Goal: Task Accomplishment & Management: Manage account settings

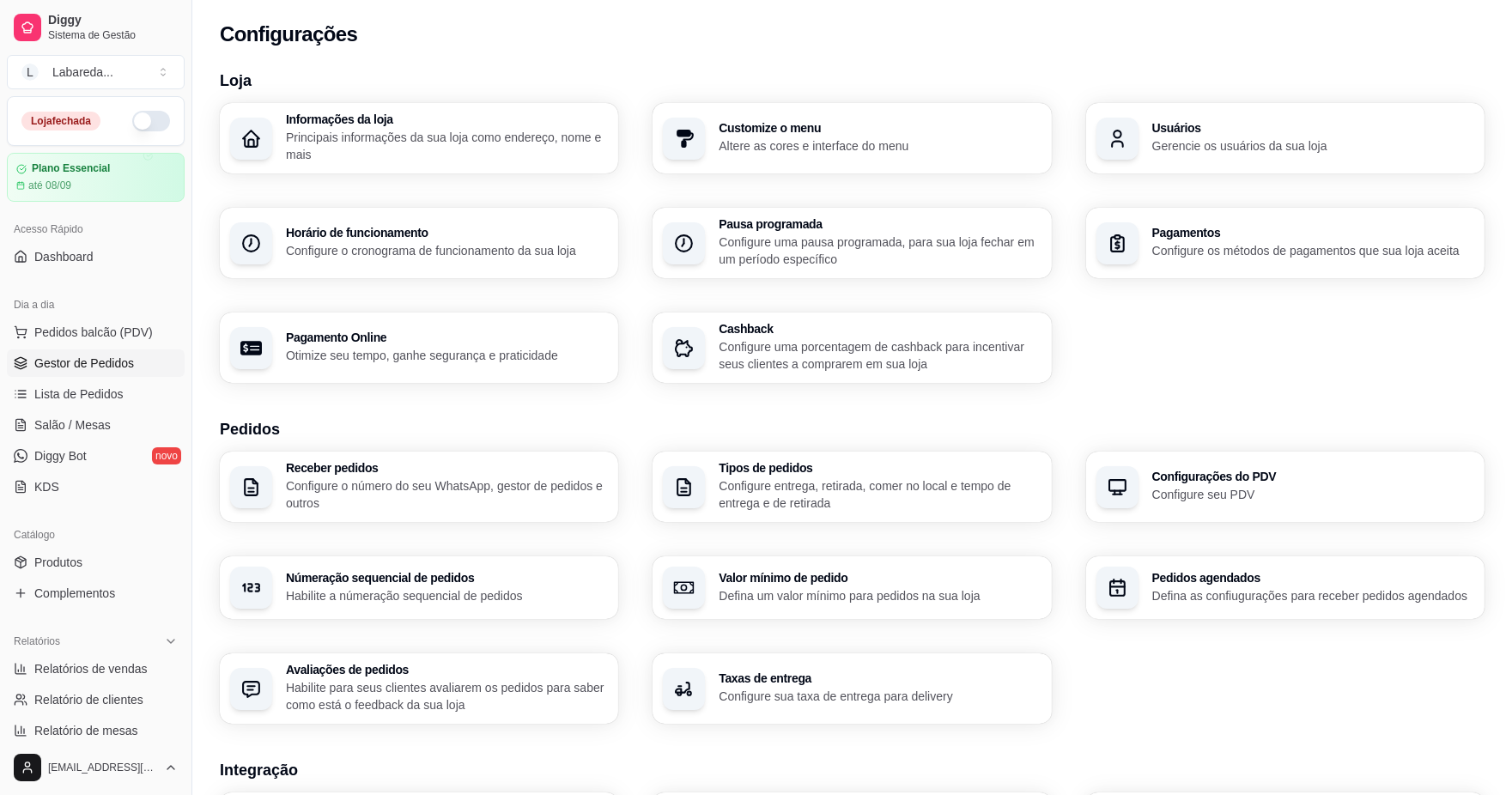
click at [70, 358] on span "Gestor de Pedidos" at bounding box center [84, 363] width 100 height 17
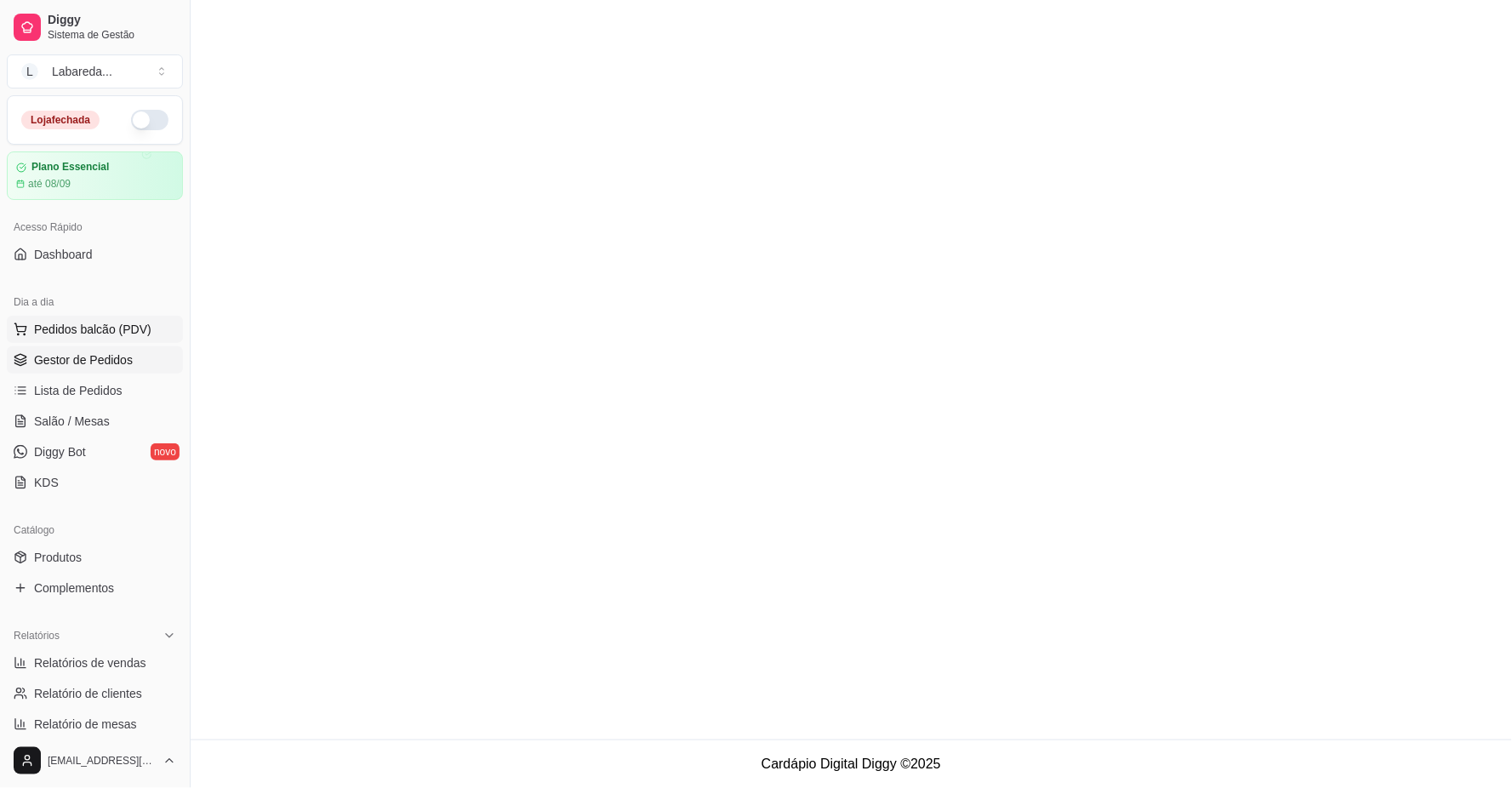
click at [92, 337] on span "Pedidos balcão (PDV)" at bounding box center [92, 329] width 118 height 17
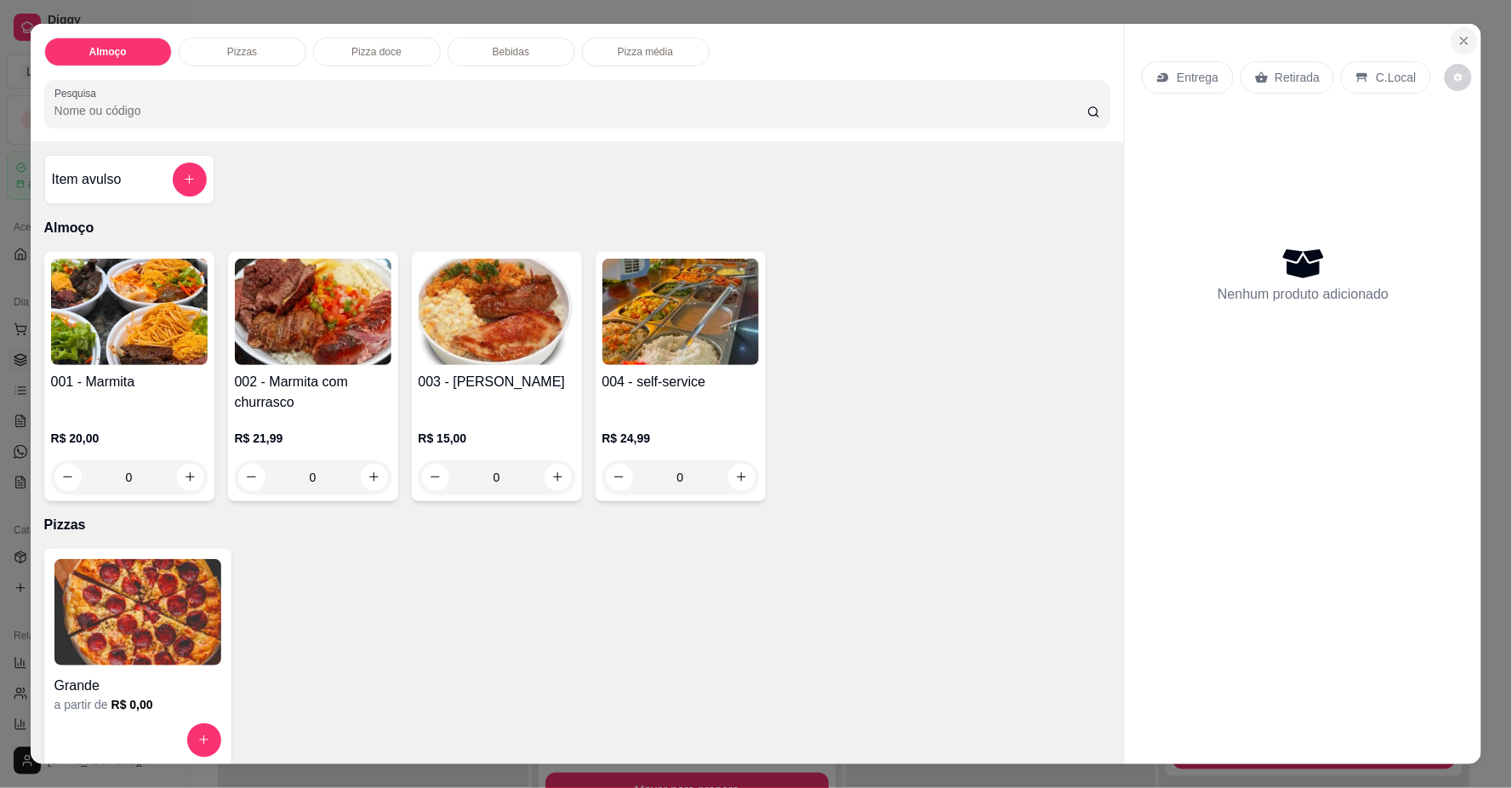
click at [1462, 38] on icon "Close" at bounding box center [1464, 41] width 7 height 7
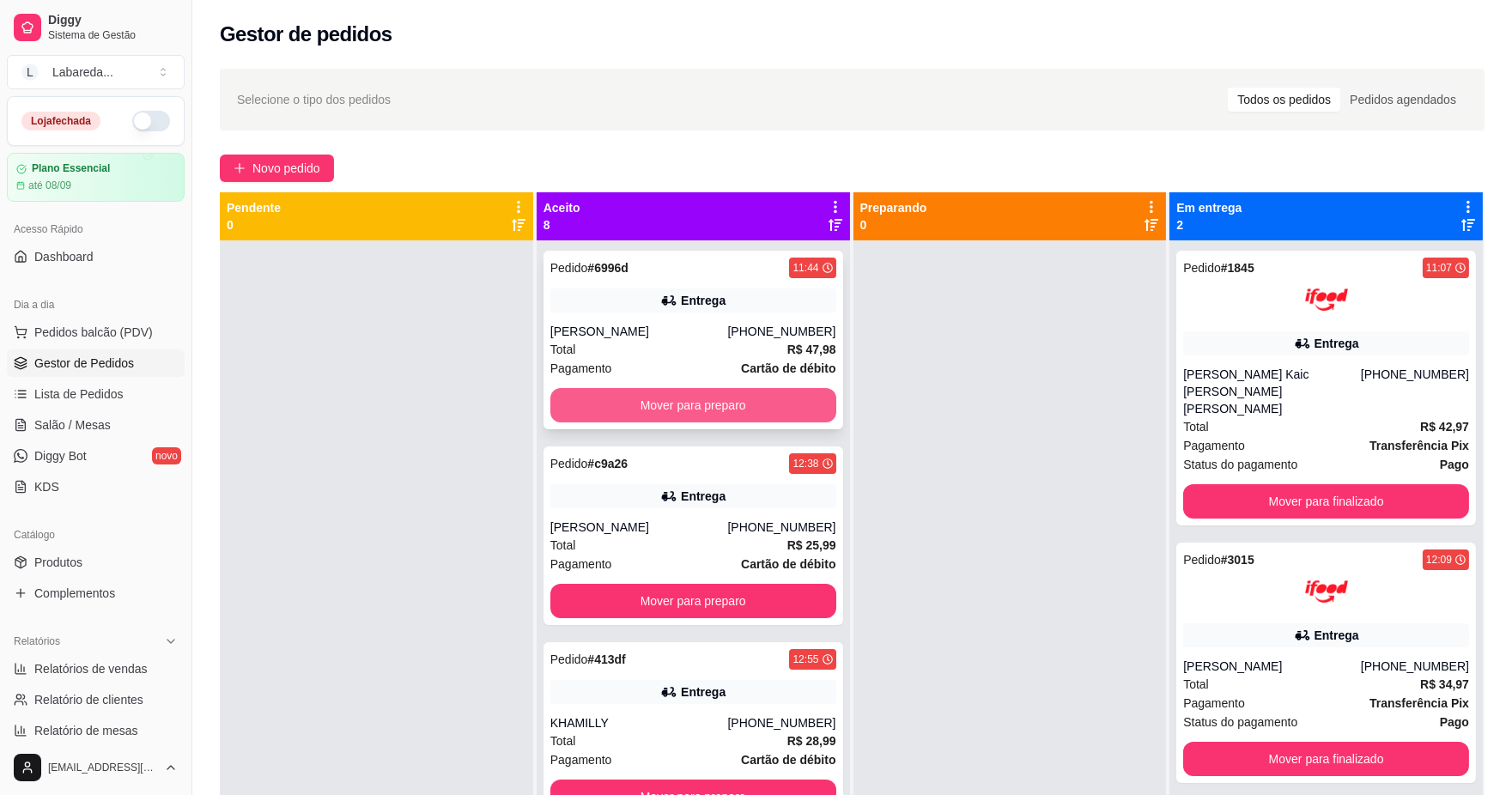
click at [738, 413] on button "Mover para preparo" at bounding box center [693, 404] width 286 height 34
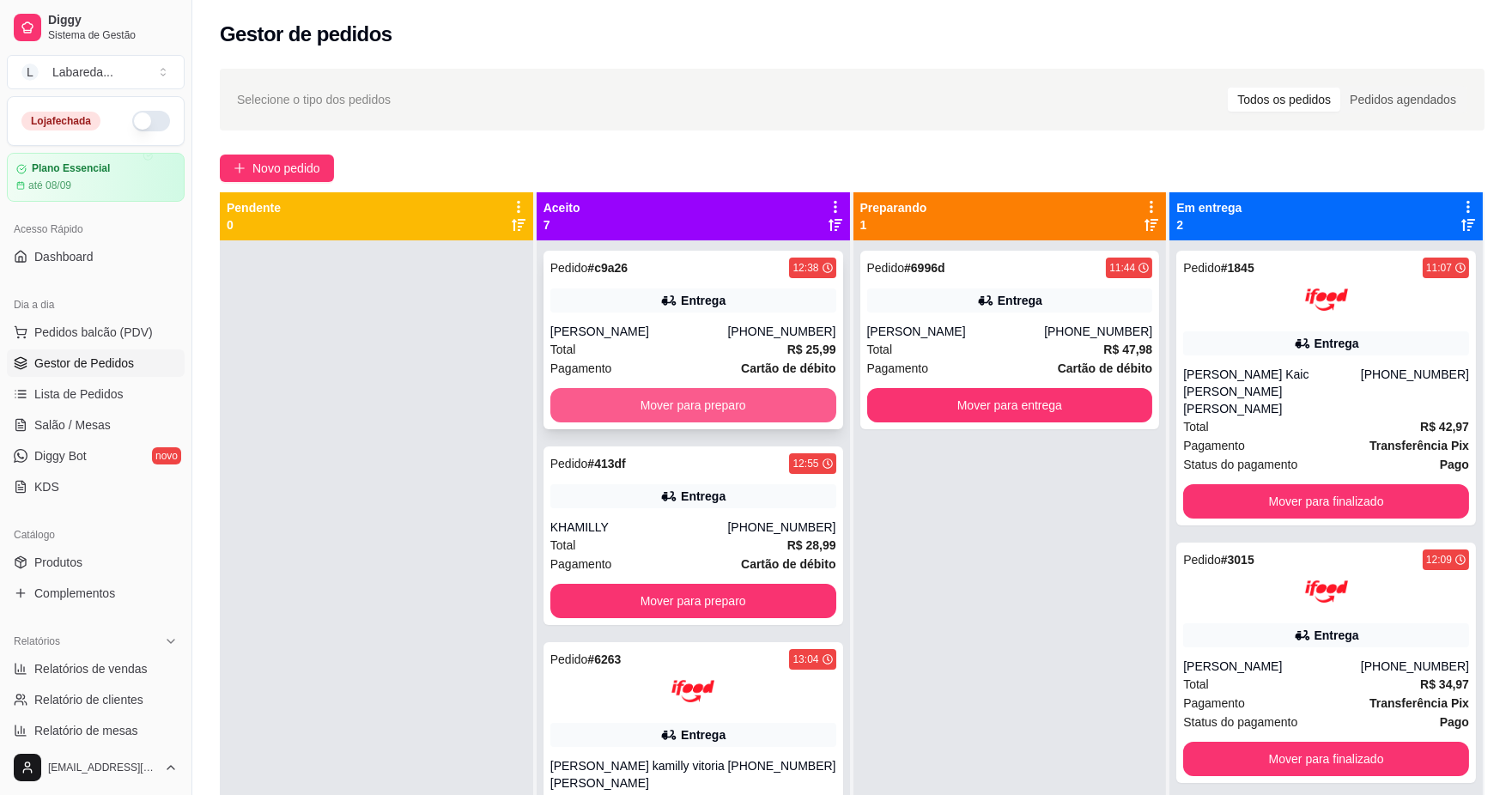
click at [773, 406] on button "Mover para preparo" at bounding box center [693, 404] width 286 height 34
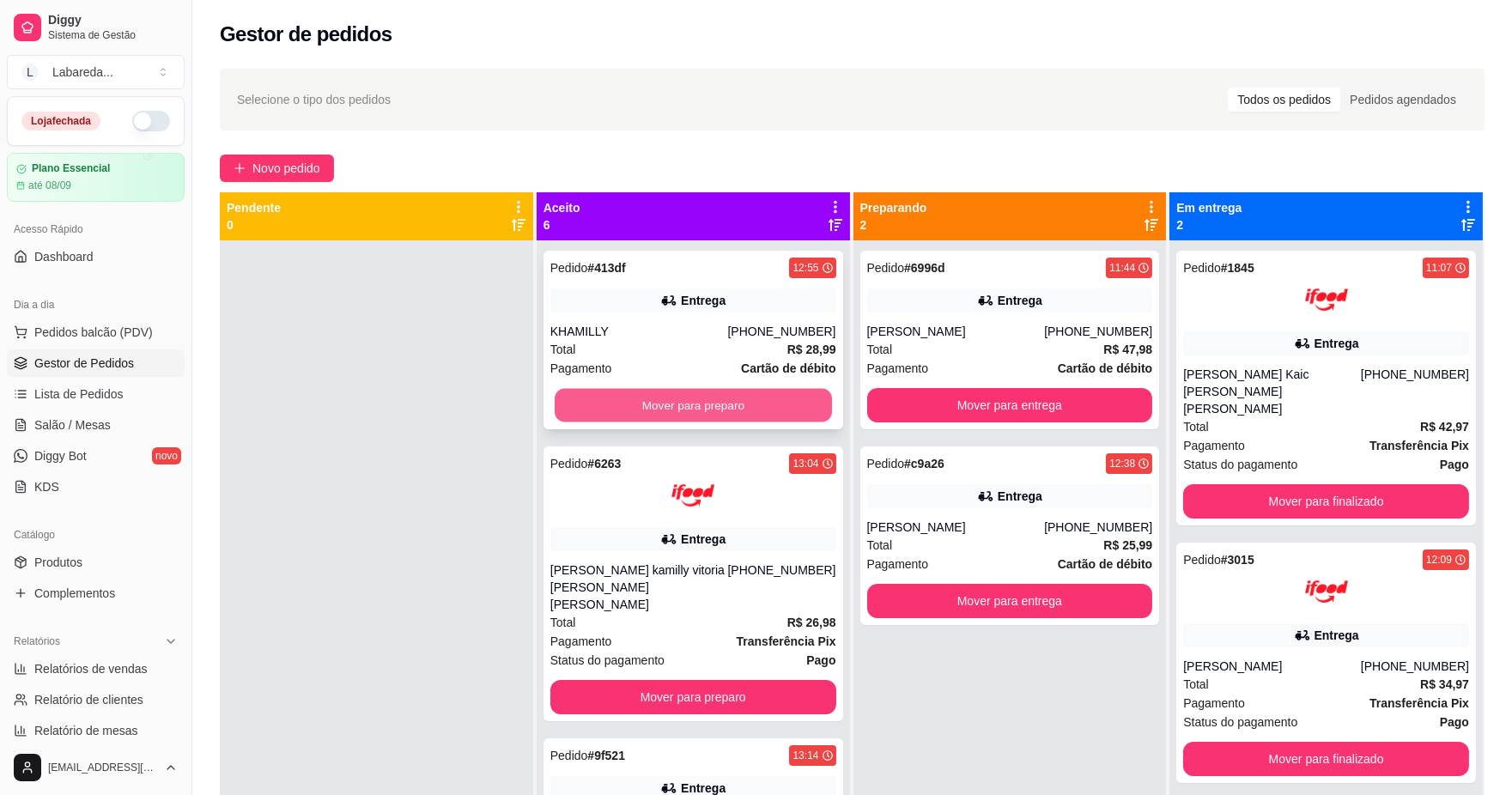
click at [724, 410] on button "Mover para preparo" at bounding box center [693, 405] width 278 height 34
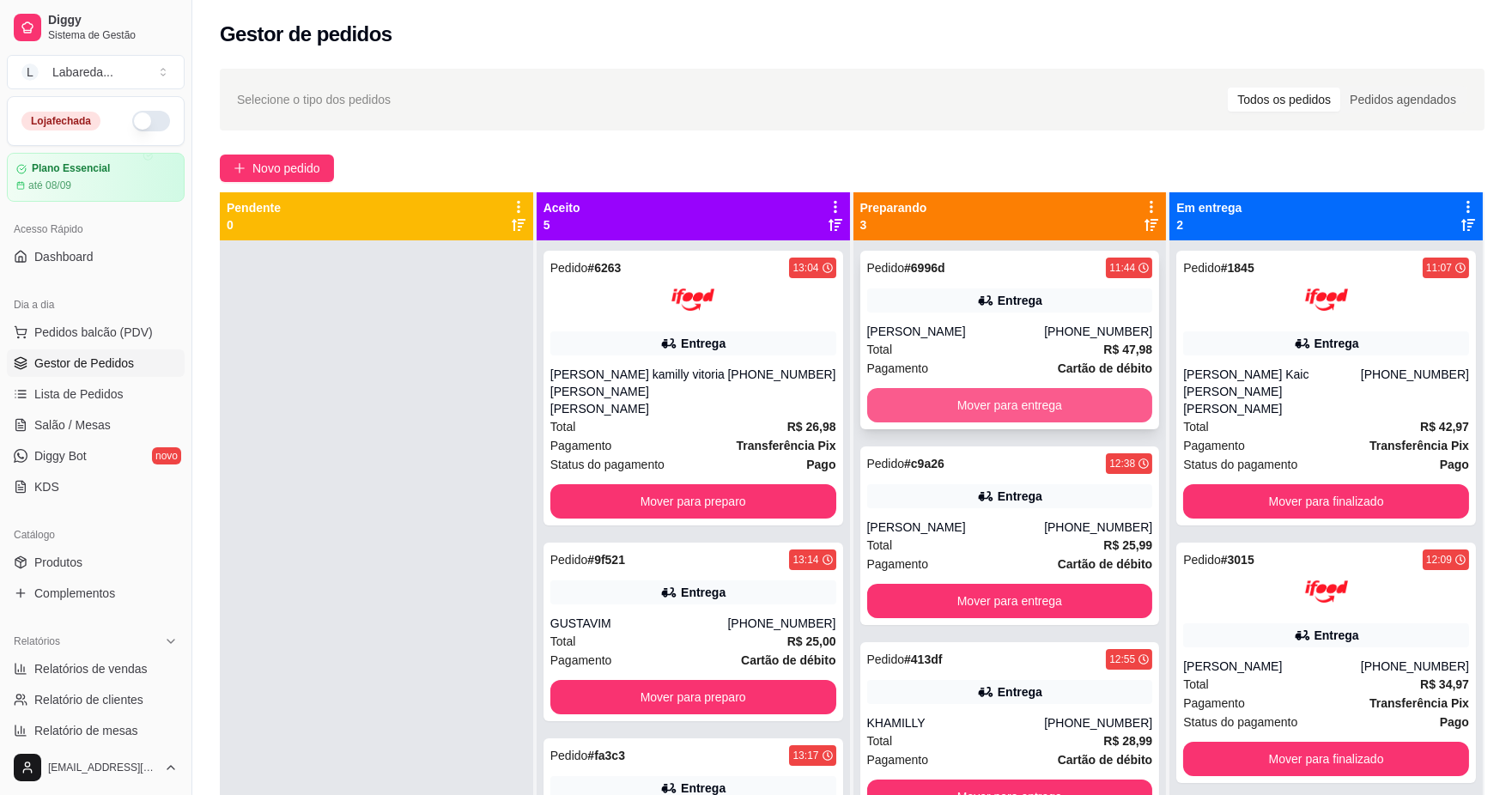
click at [907, 413] on button "Mover para entrega" at bounding box center [1010, 404] width 286 height 34
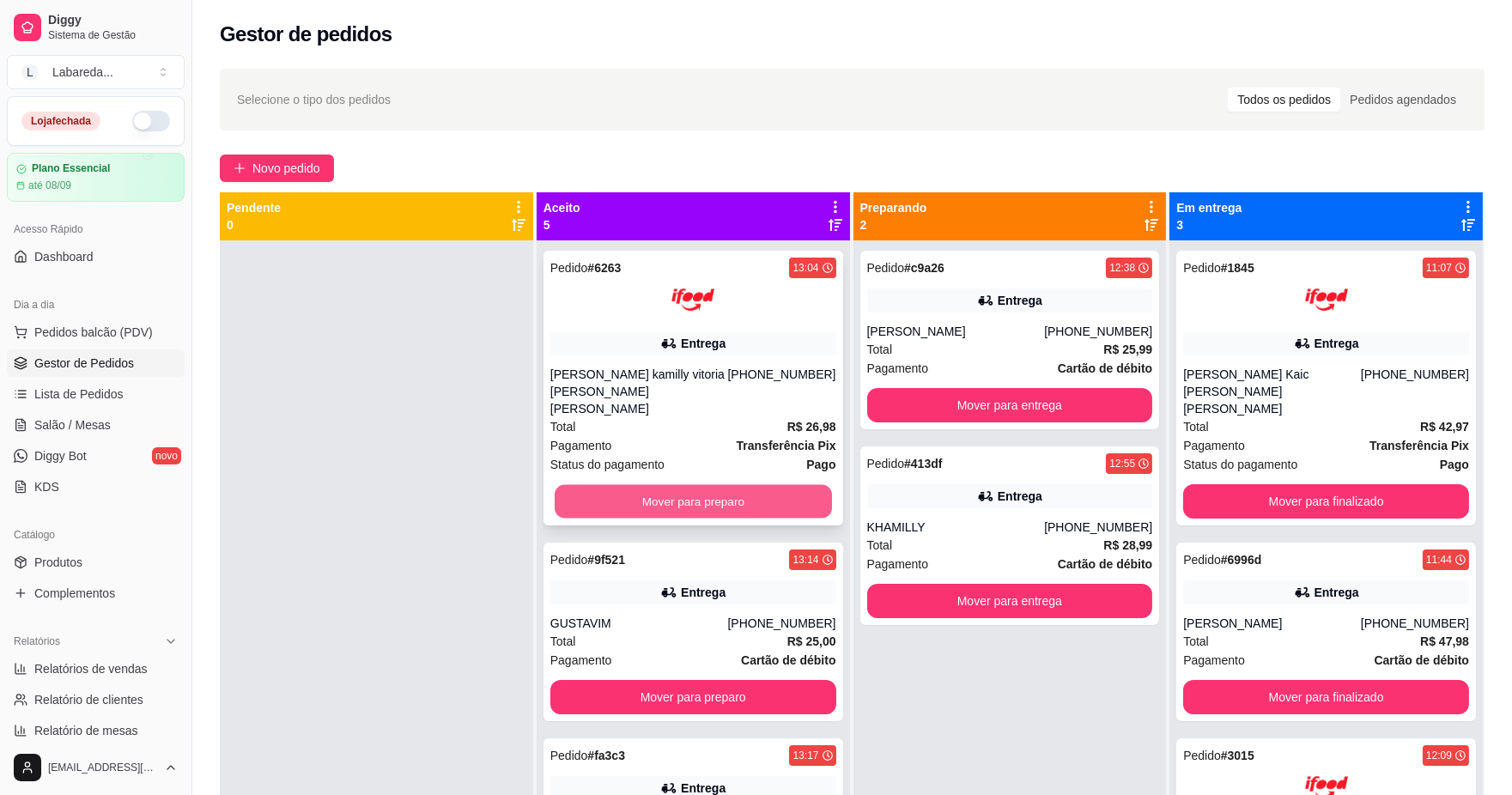
click at [736, 485] on button "Mover para preparo" at bounding box center [693, 502] width 278 height 34
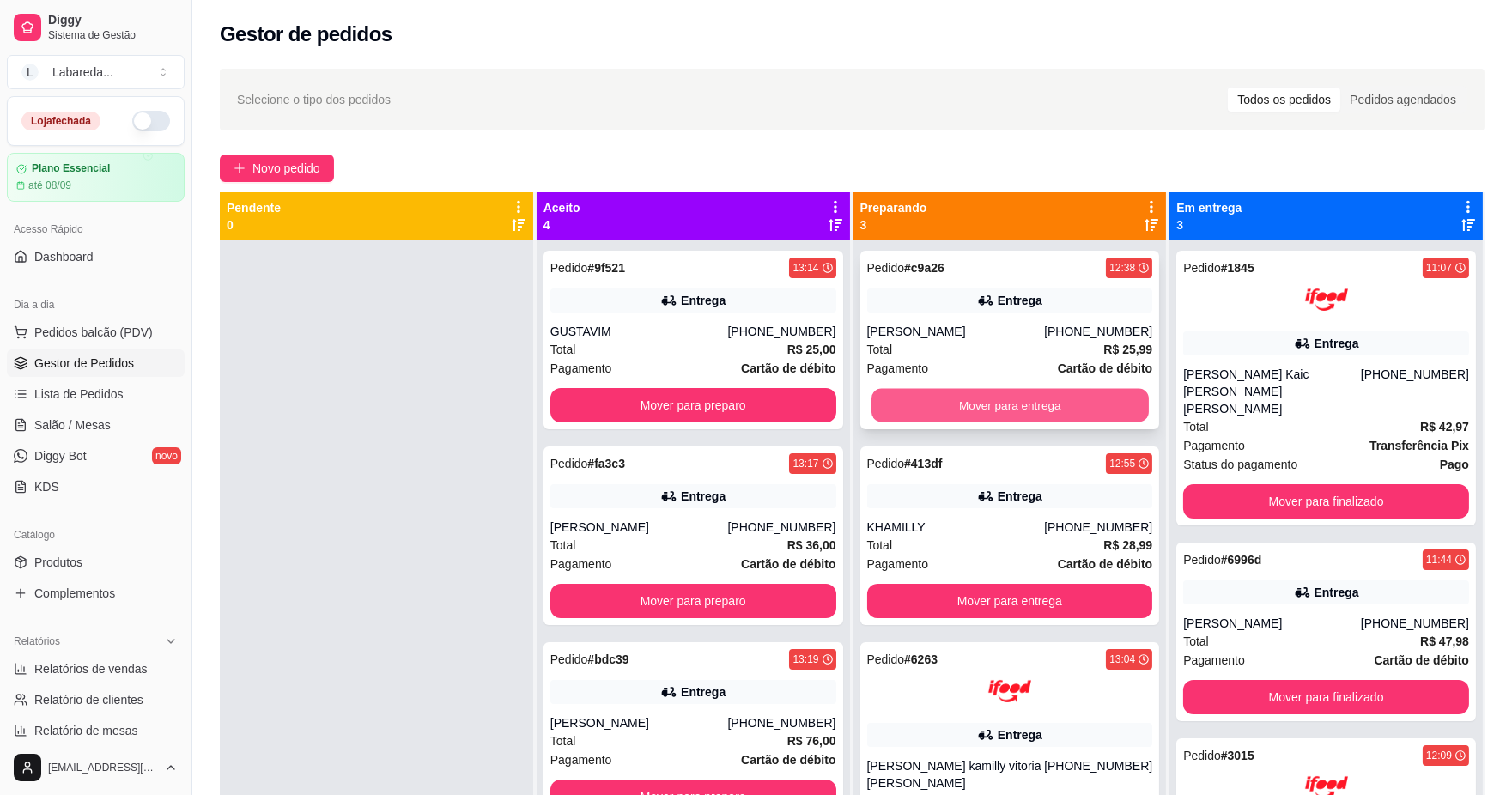
click at [938, 398] on button "Mover para entrega" at bounding box center [1010, 405] width 278 height 34
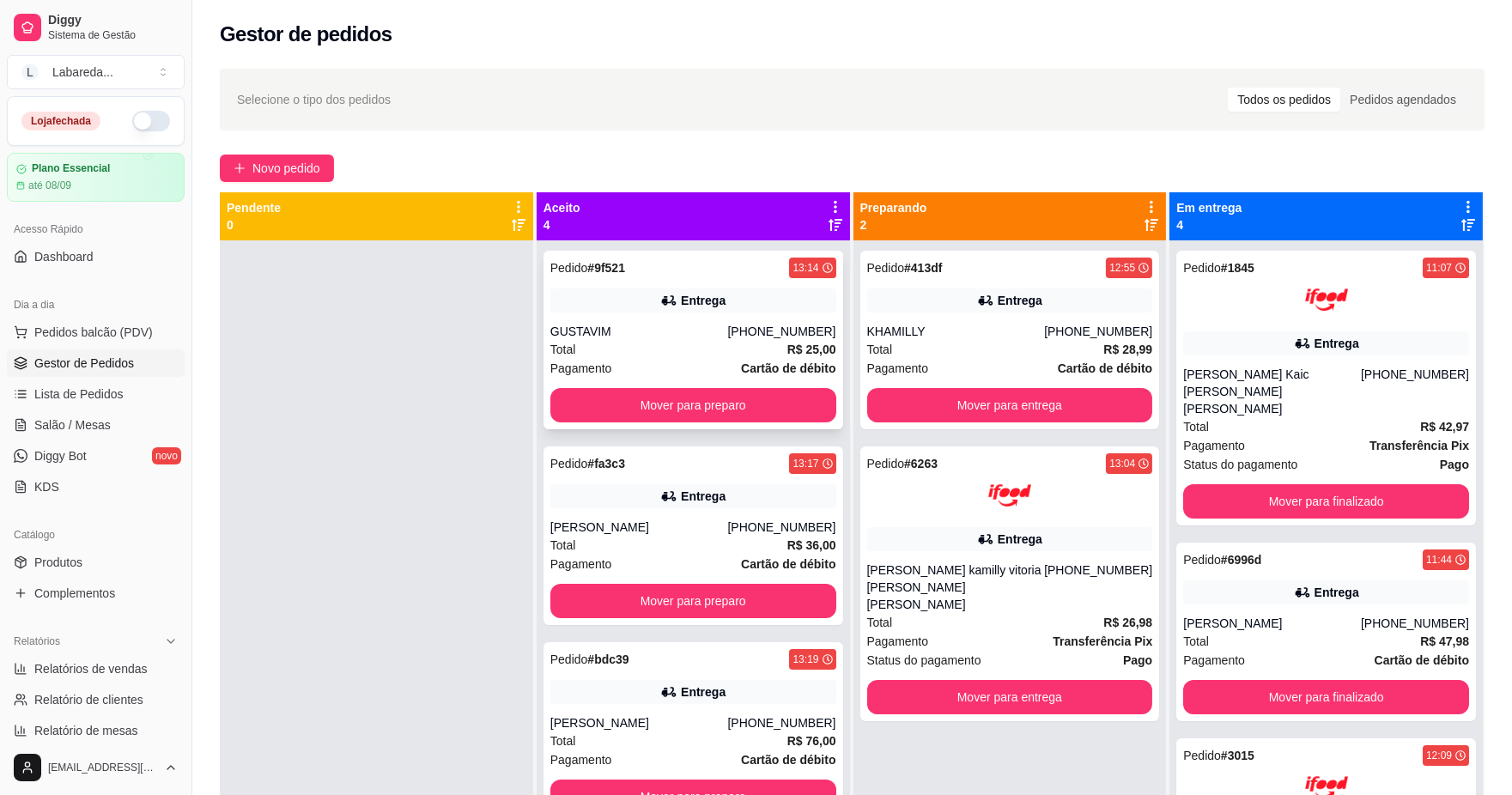
click at [723, 390] on div "Pedido # 9f521 13:14 Entrega GUSTAVIM [PHONE_NUMBER] Total R$ 25,00 Pagamento C…" at bounding box center [693, 340] width 300 height 179
click at [701, 397] on button "Mover para preparo" at bounding box center [693, 405] width 278 height 34
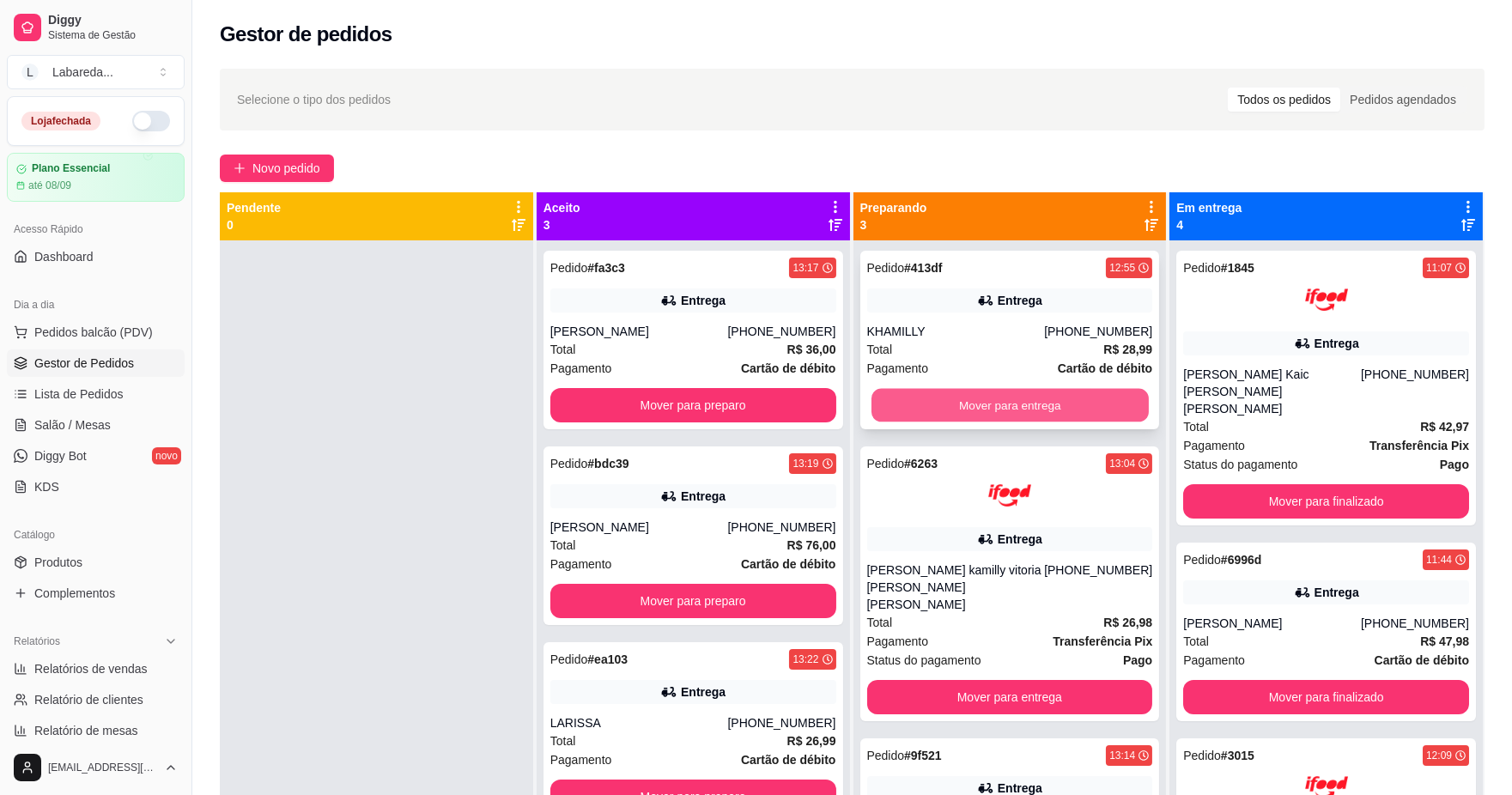
click at [986, 389] on button "Mover para entrega" at bounding box center [1010, 405] width 278 height 34
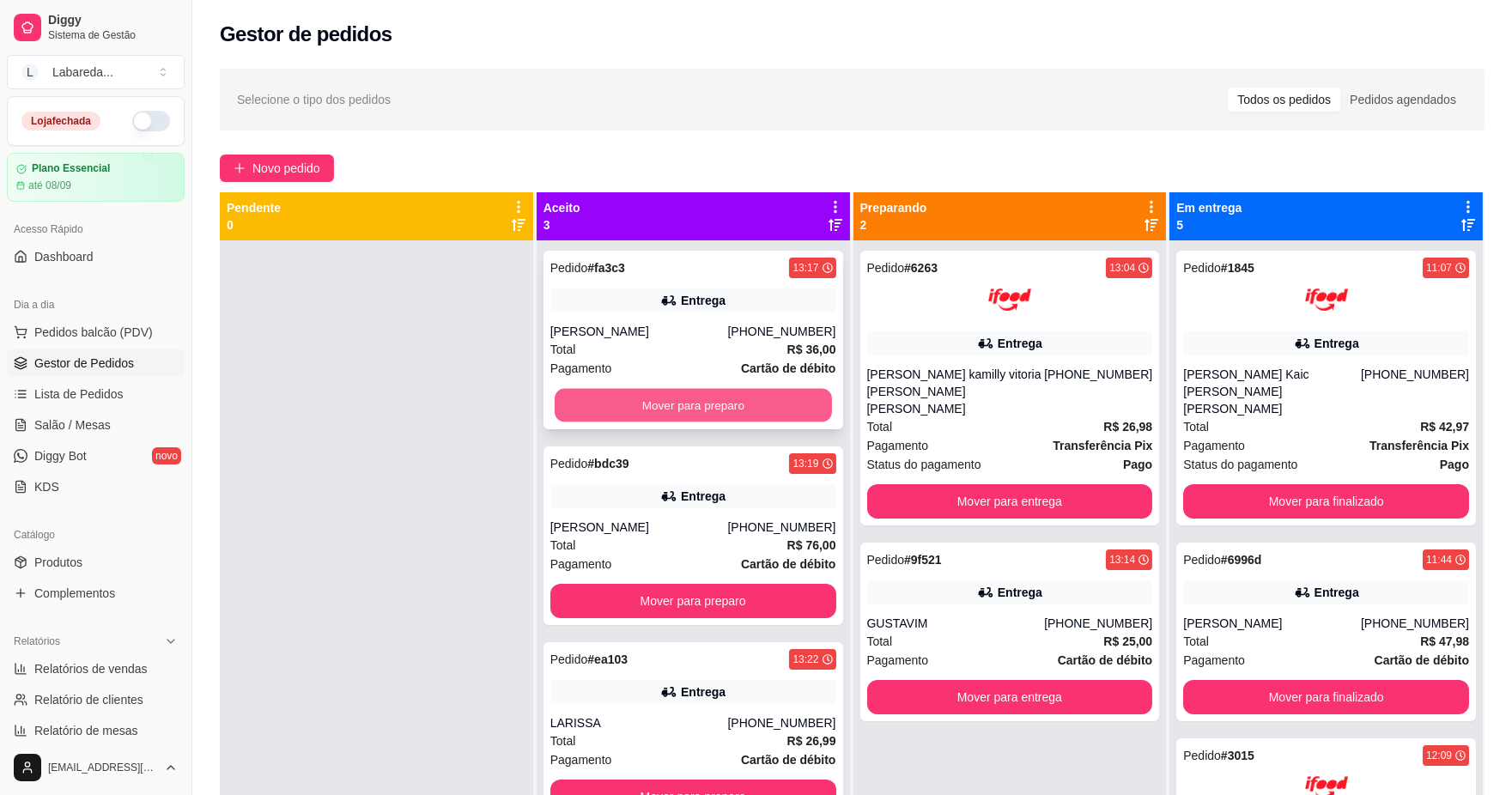
click at [785, 393] on button "Mover para preparo" at bounding box center [693, 405] width 278 height 34
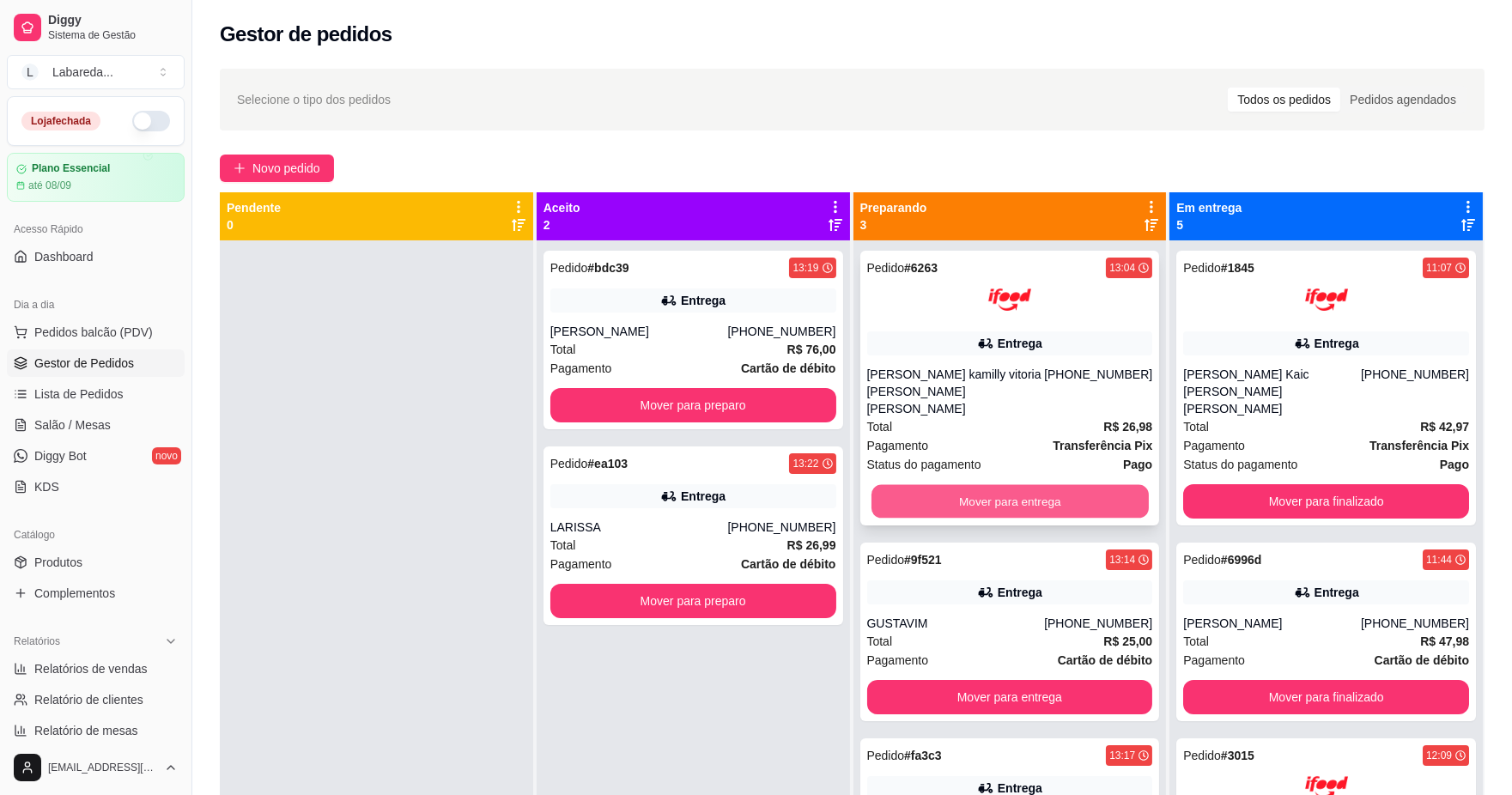
click at [986, 485] on button "Mover para entrega" at bounding box center [1010, 502] width 278 height 34
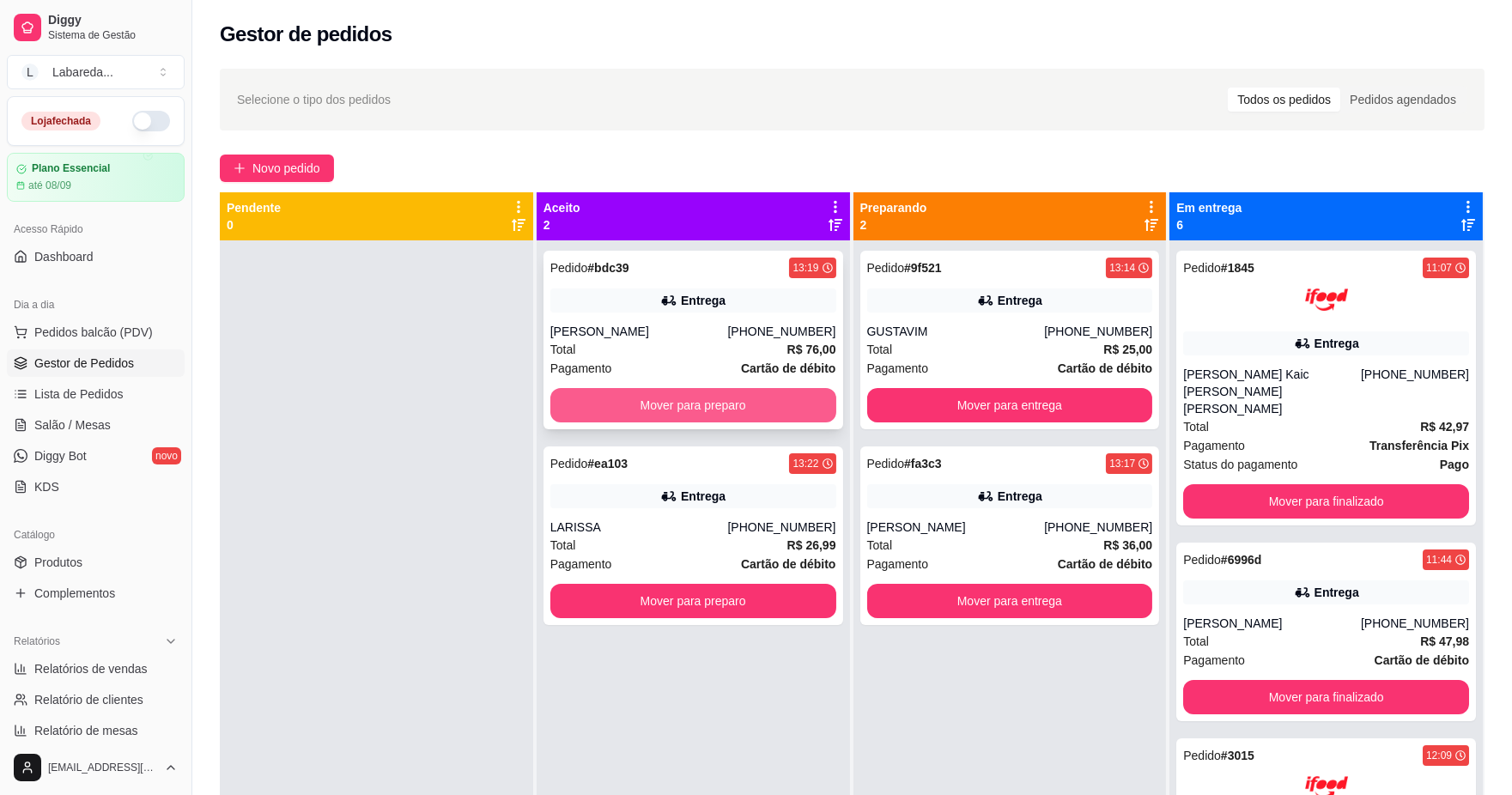
click at [787, 412] on button "Mover para preparo" at bounding box center [693, 404] width 286 height 34
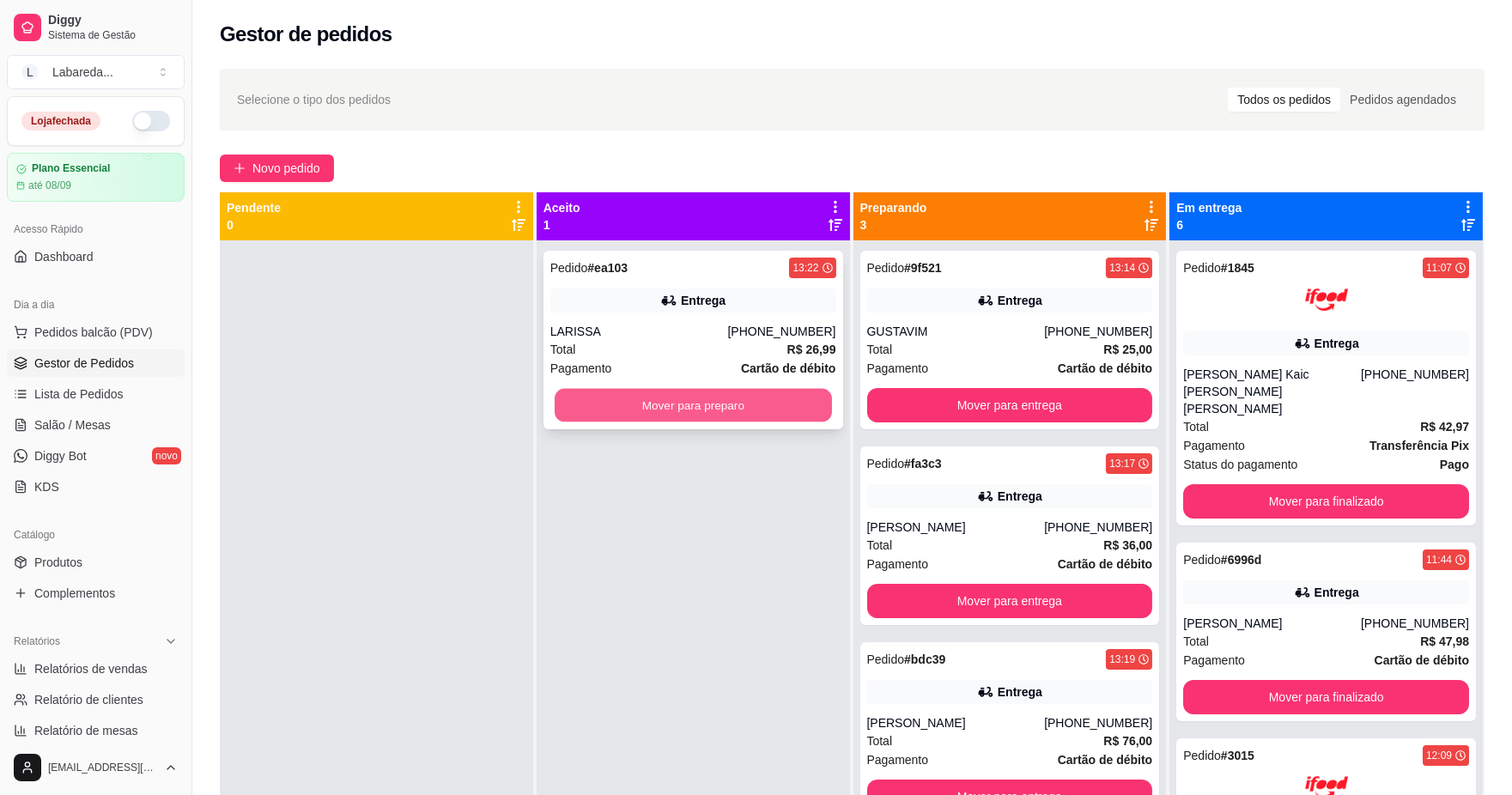
click at [755, 406] on button "Mover para preparo" at bounding box center [693, 405] width 278 height 34
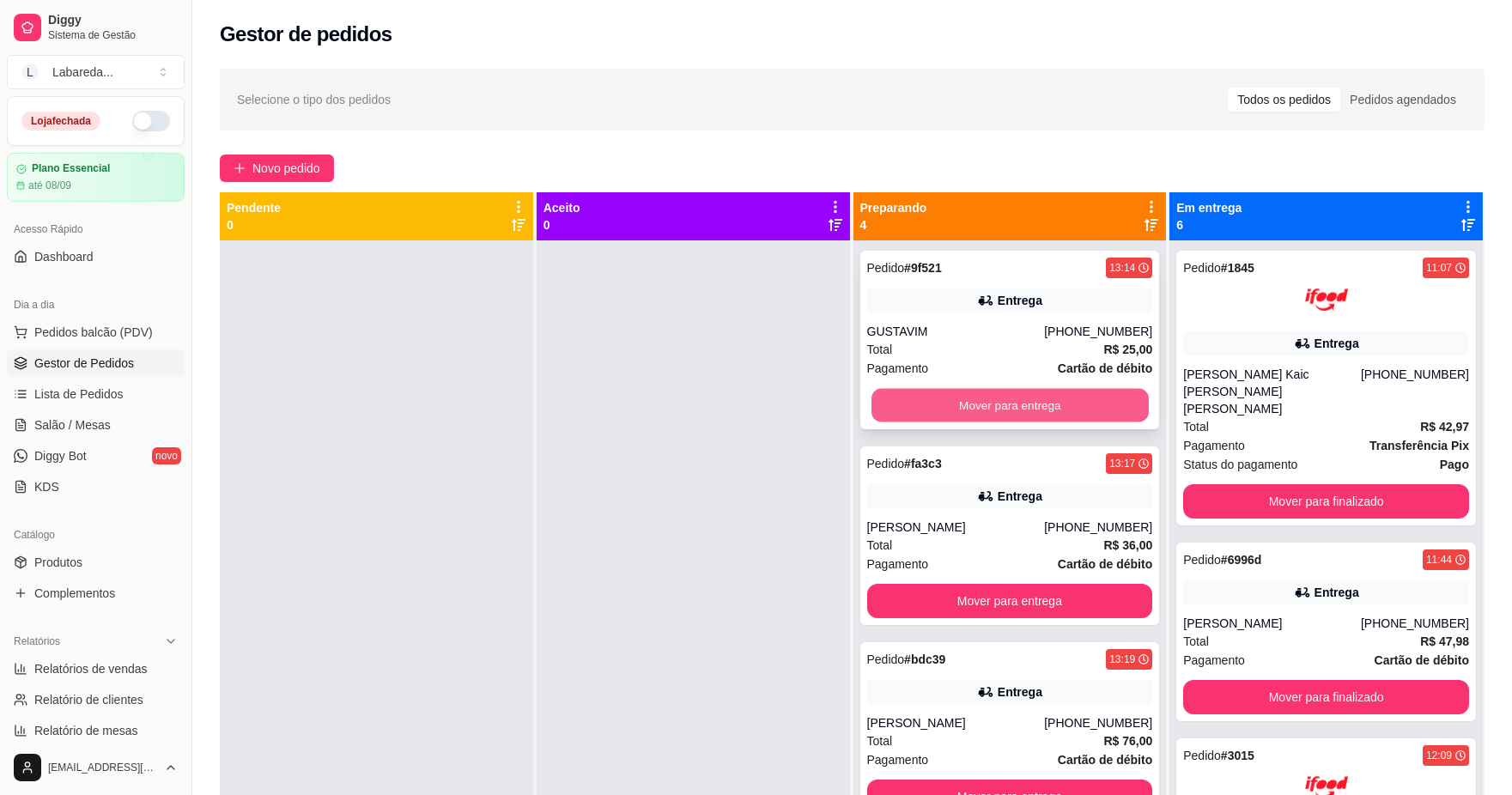
click at [1025, 412] on button "Mover para entrega" at bounding box center [1010, 405] width 278 height 34
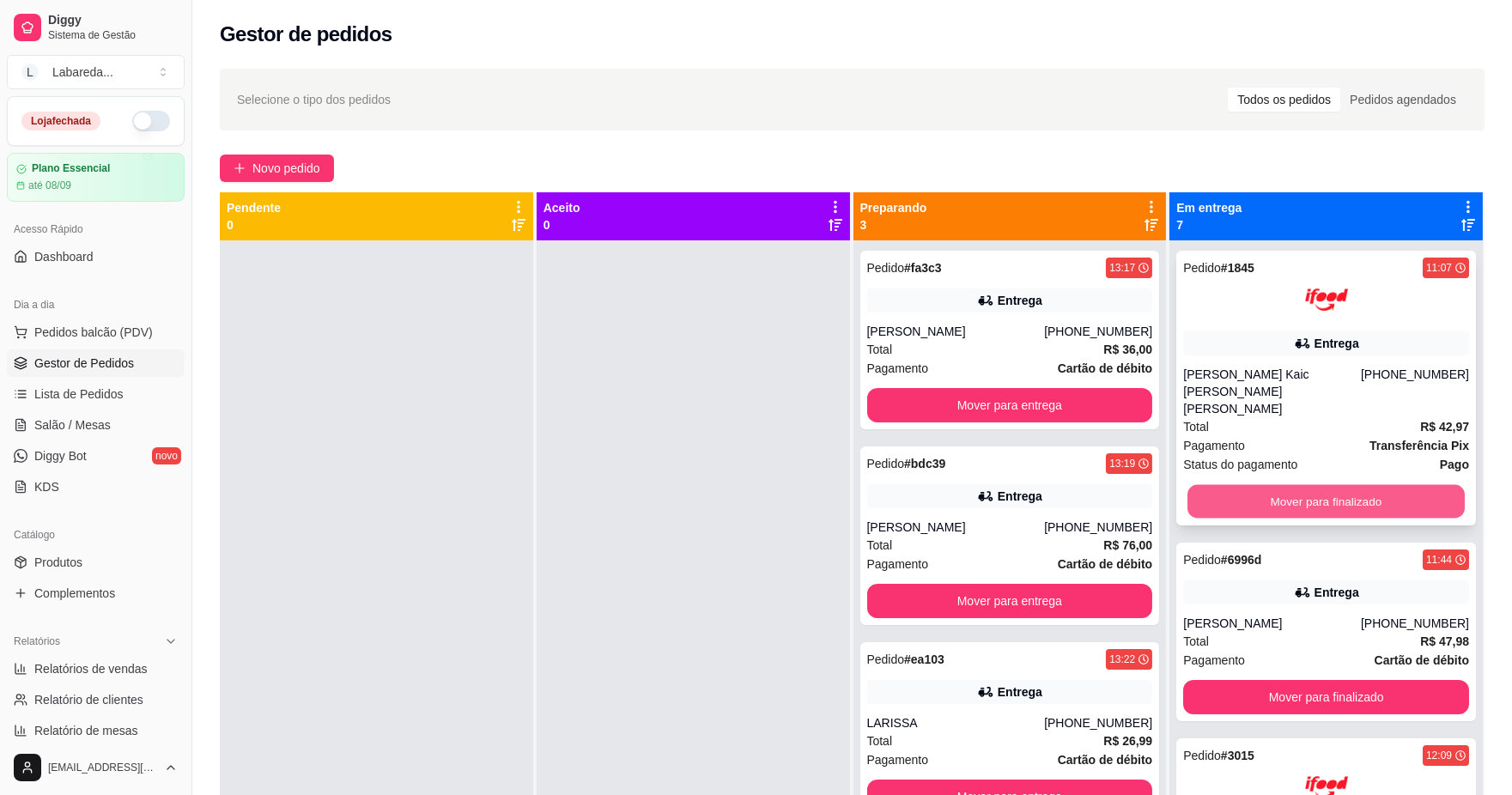
click at [1271, 485] on button "Mover para finalizado" at bounding box center [1326, 502] width 278 height 34
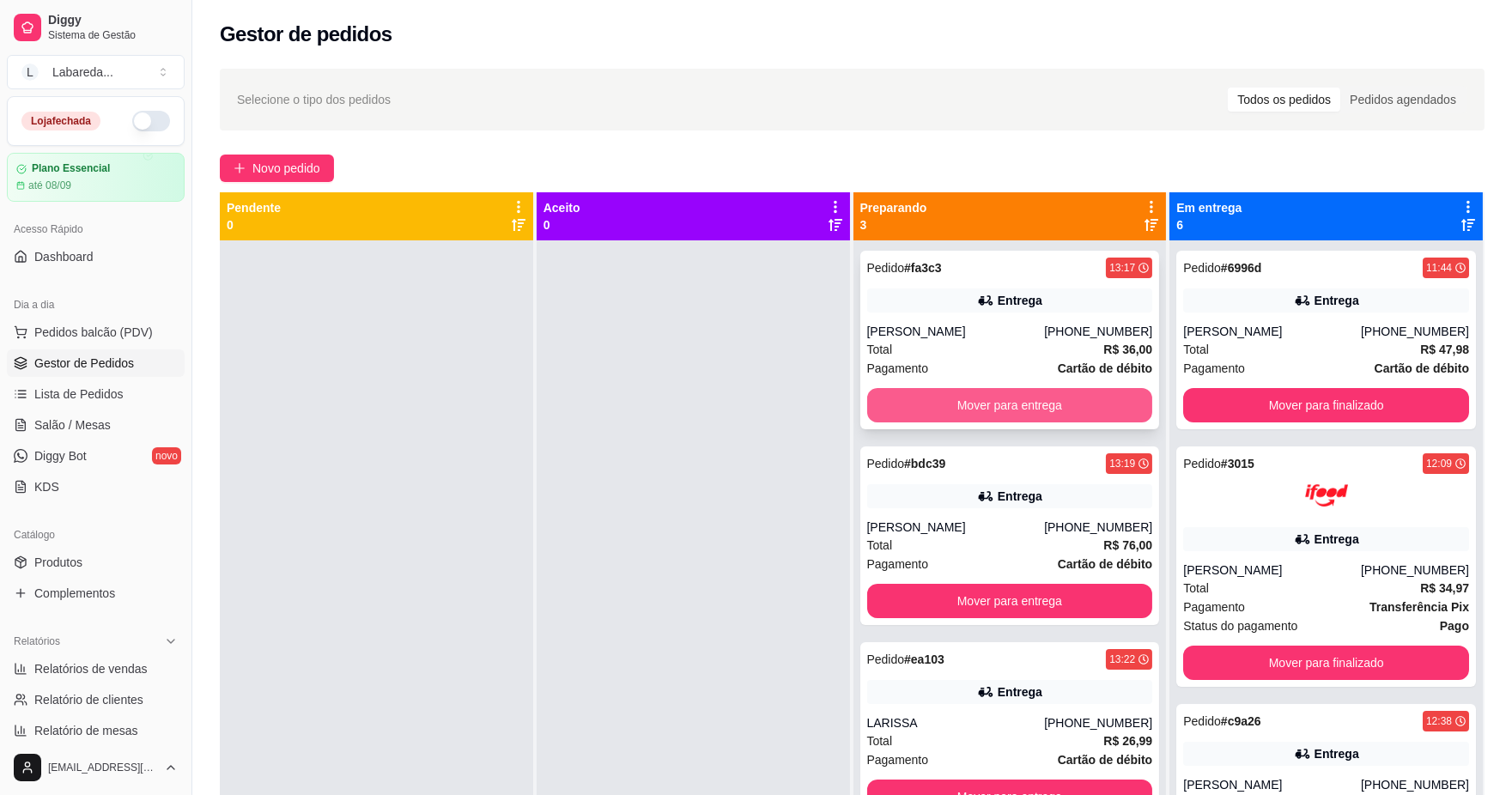
click at [1089, 412] on button "Mover para entrega" at bounding box center [1010, 404] width 286 height 34
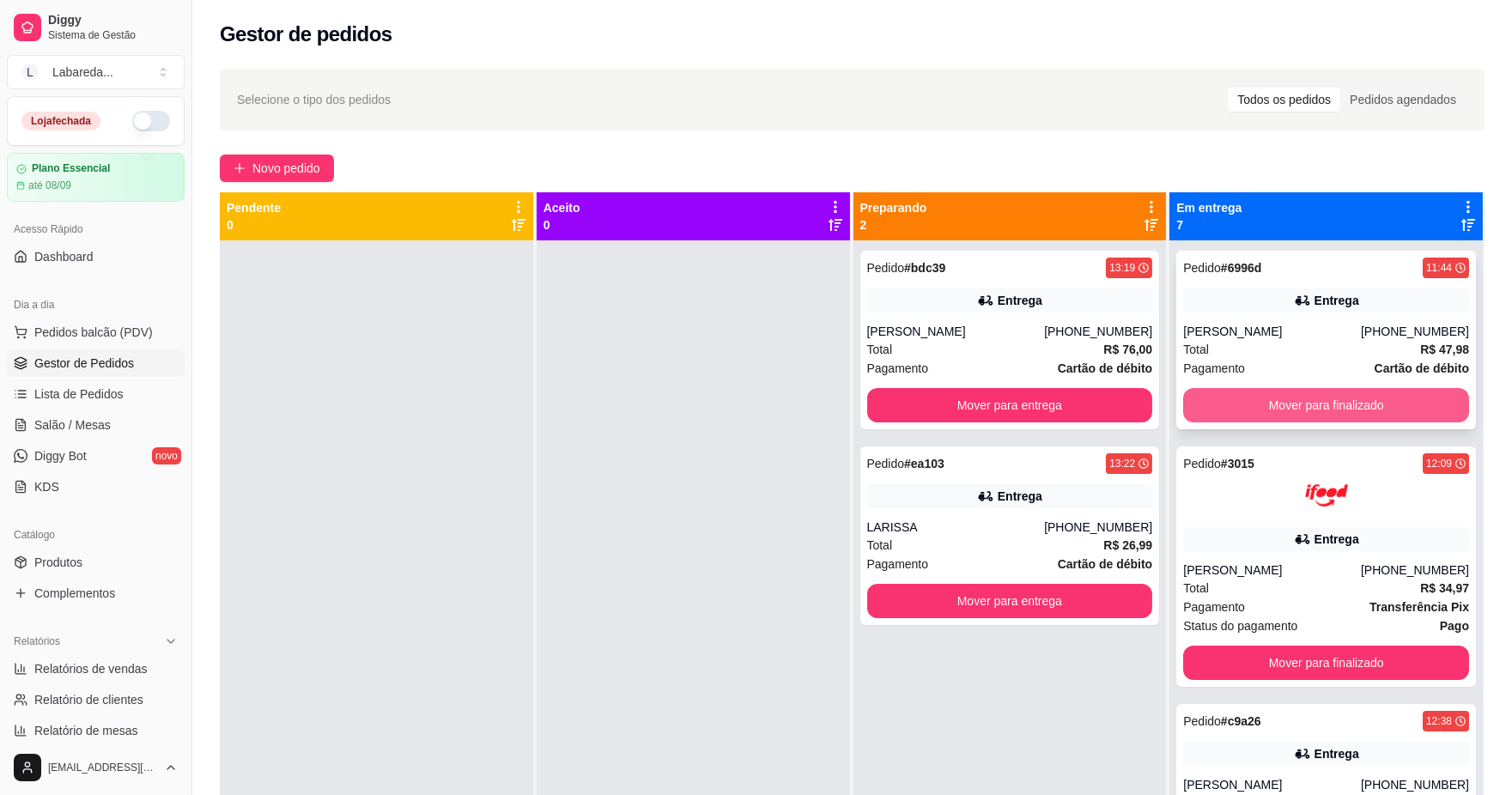
click at [1224, 417] on button "Mover para finalizado" at bounding box center [1325, 404] width 286 height 34
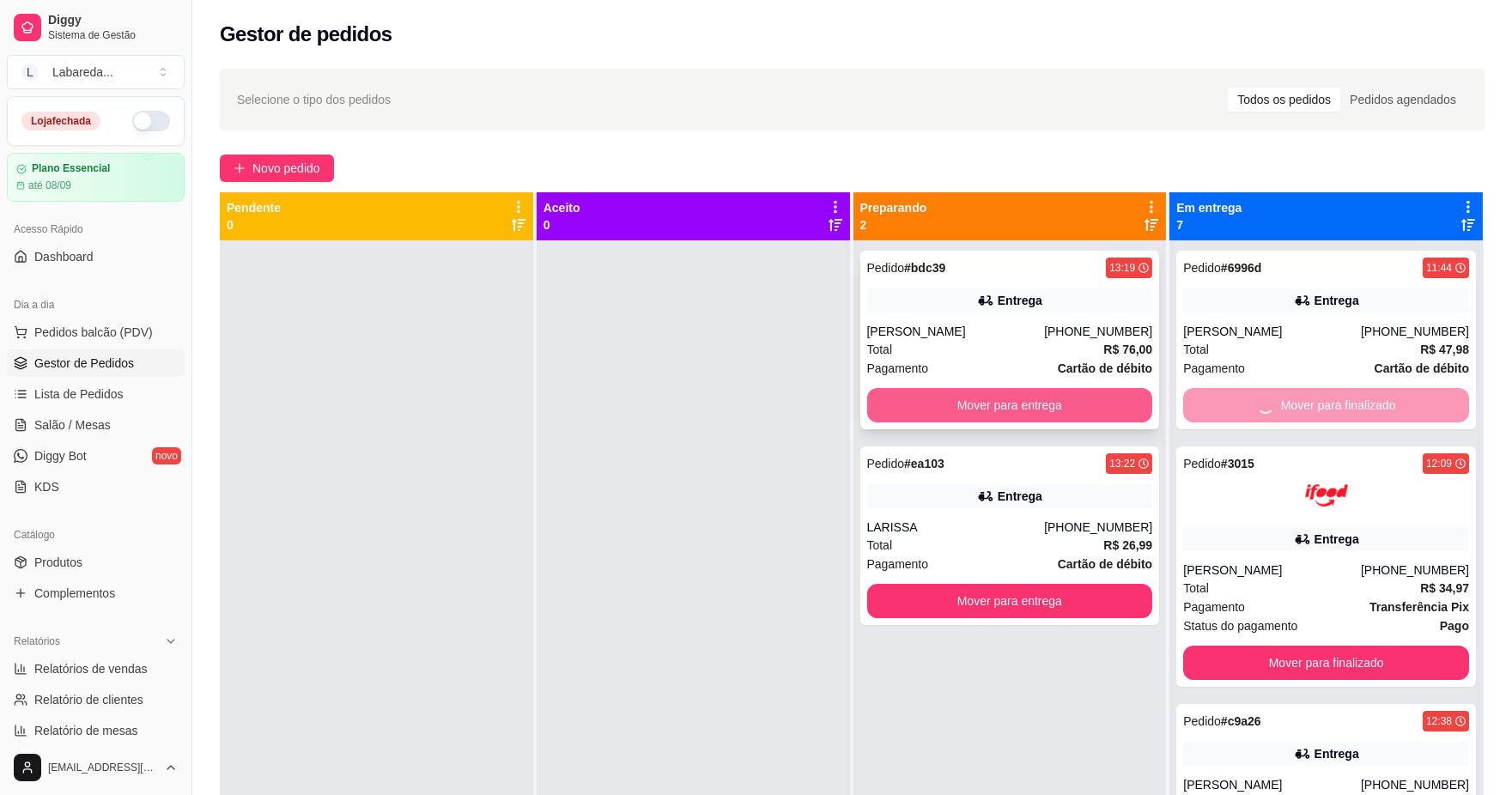
click at [1050, 392] on button "Mover para entrega" at bounding box center [1010, 404] width 286 height 34
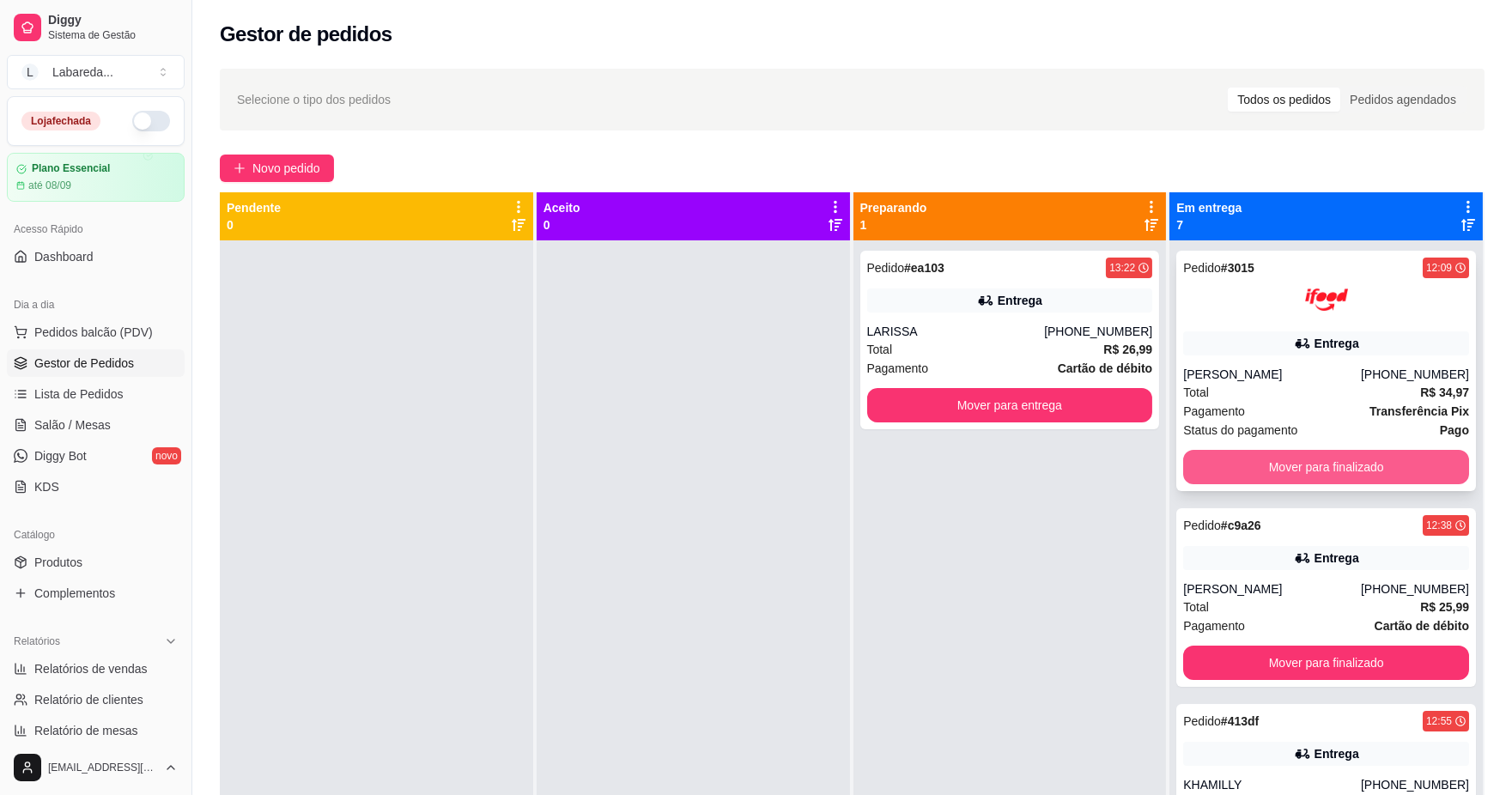
click at [1249, 455] on button "Mover para finalizado" at bounding box center [1325, 466] width 286 height 34
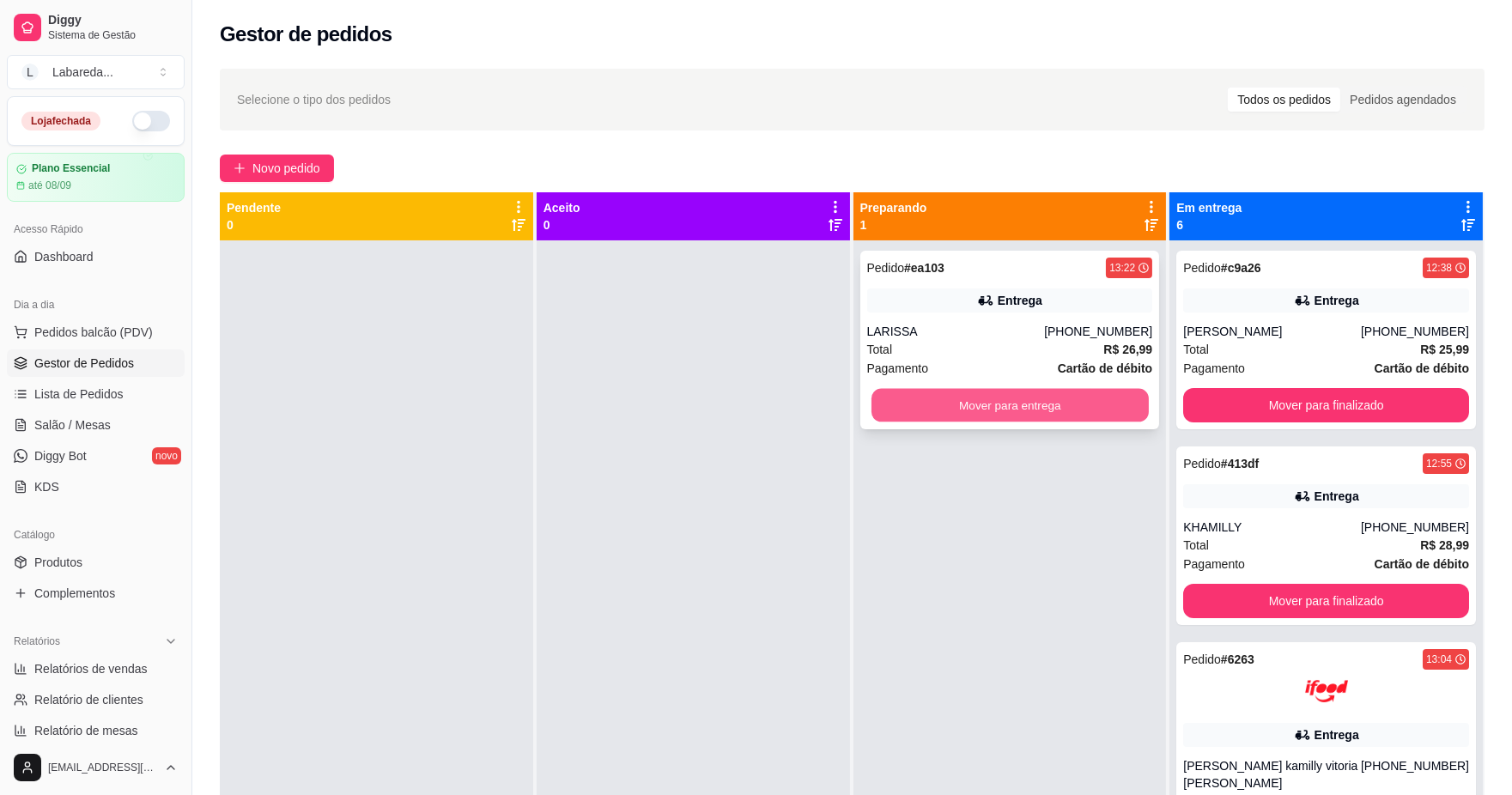
click at [1083, 406] on button "Mover para entrega" at bounding box center [1010, 405] width 278 height 34
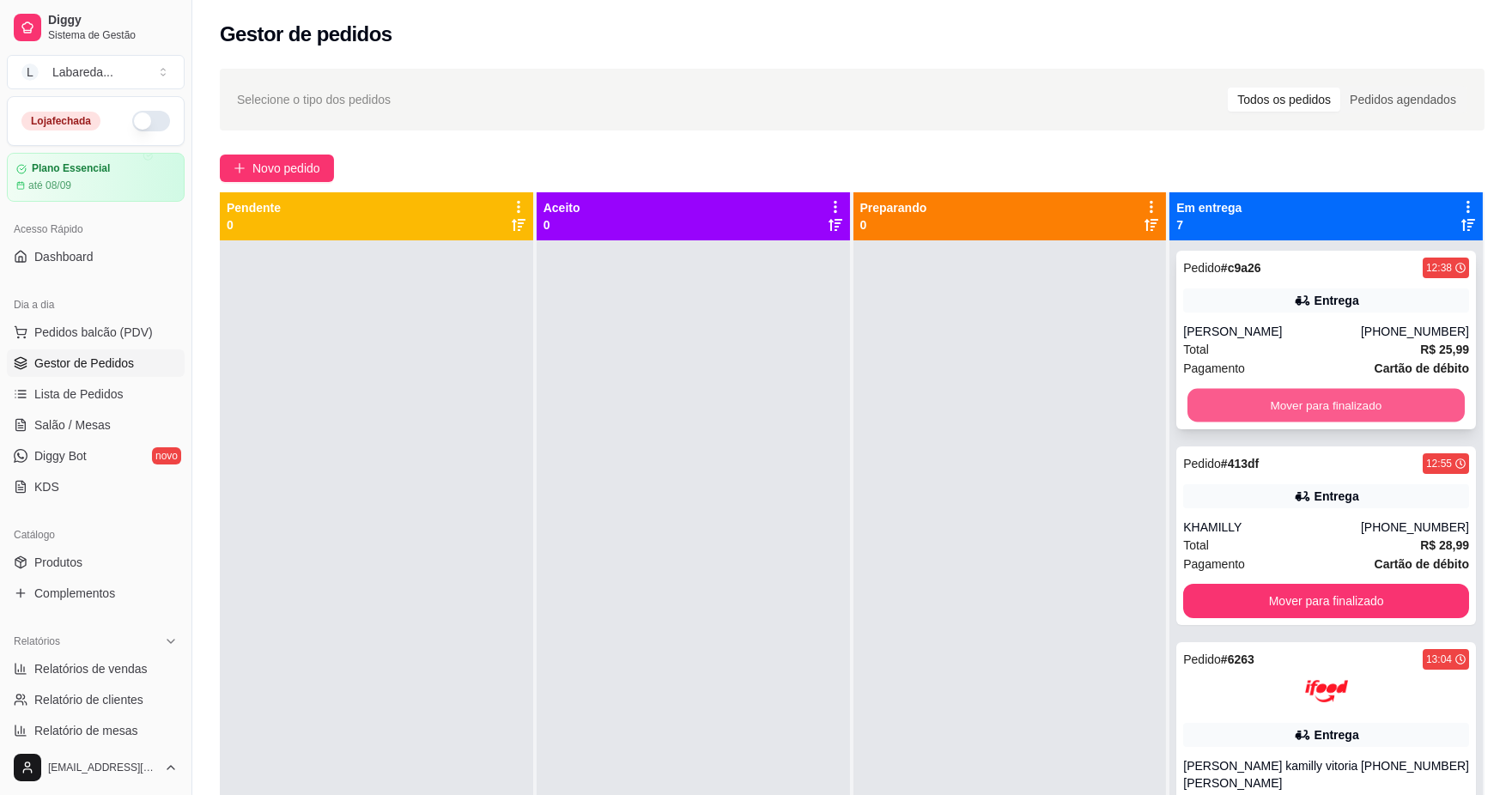
click at [1216, 407] on button "Mover para finalizado" at bounding box center [1326, 405] width 278 height 34
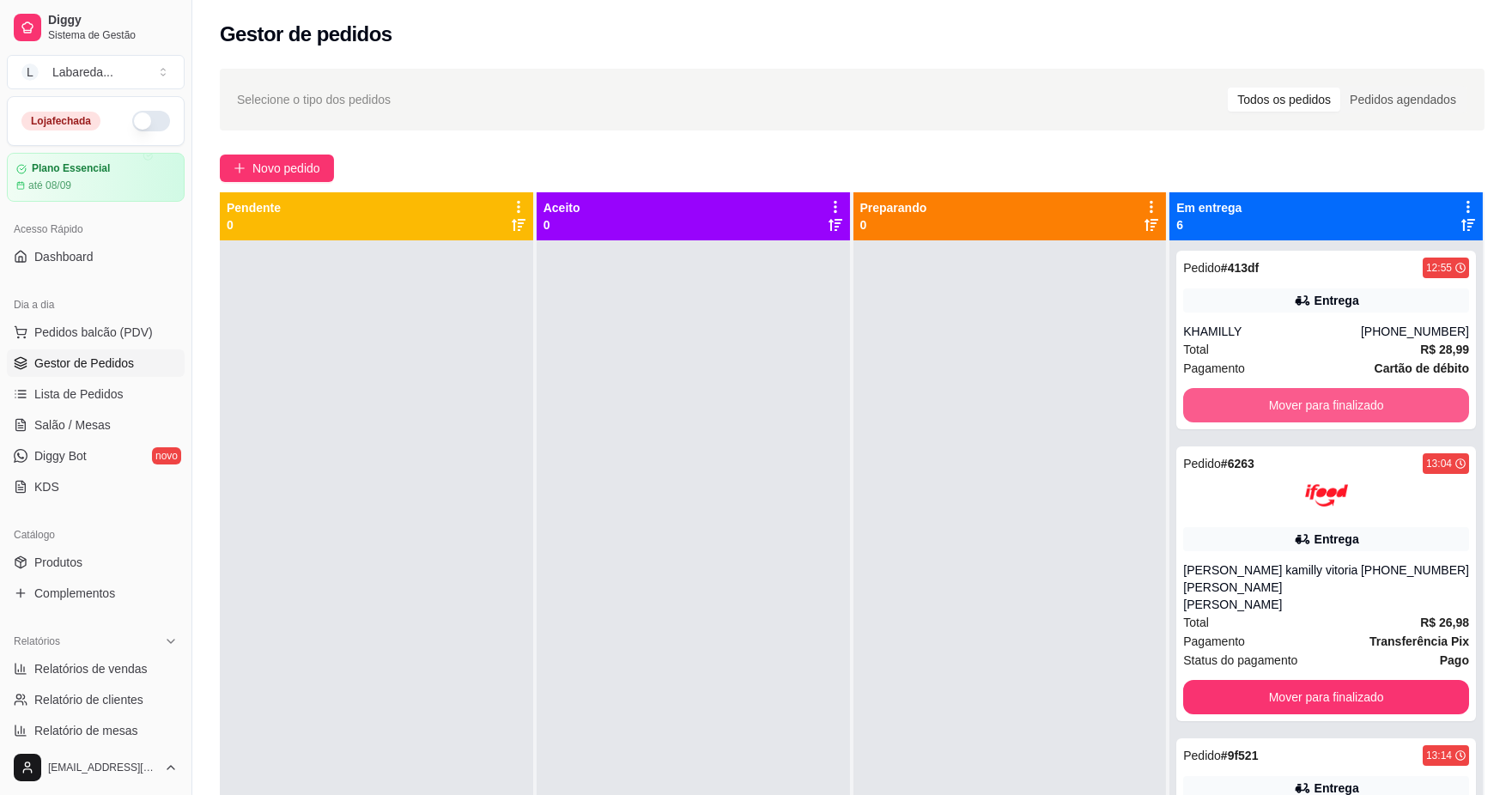
click at [1219, 407] on button "Mover para finalizado" at bounding box center [1325, 404] width 286 height 34
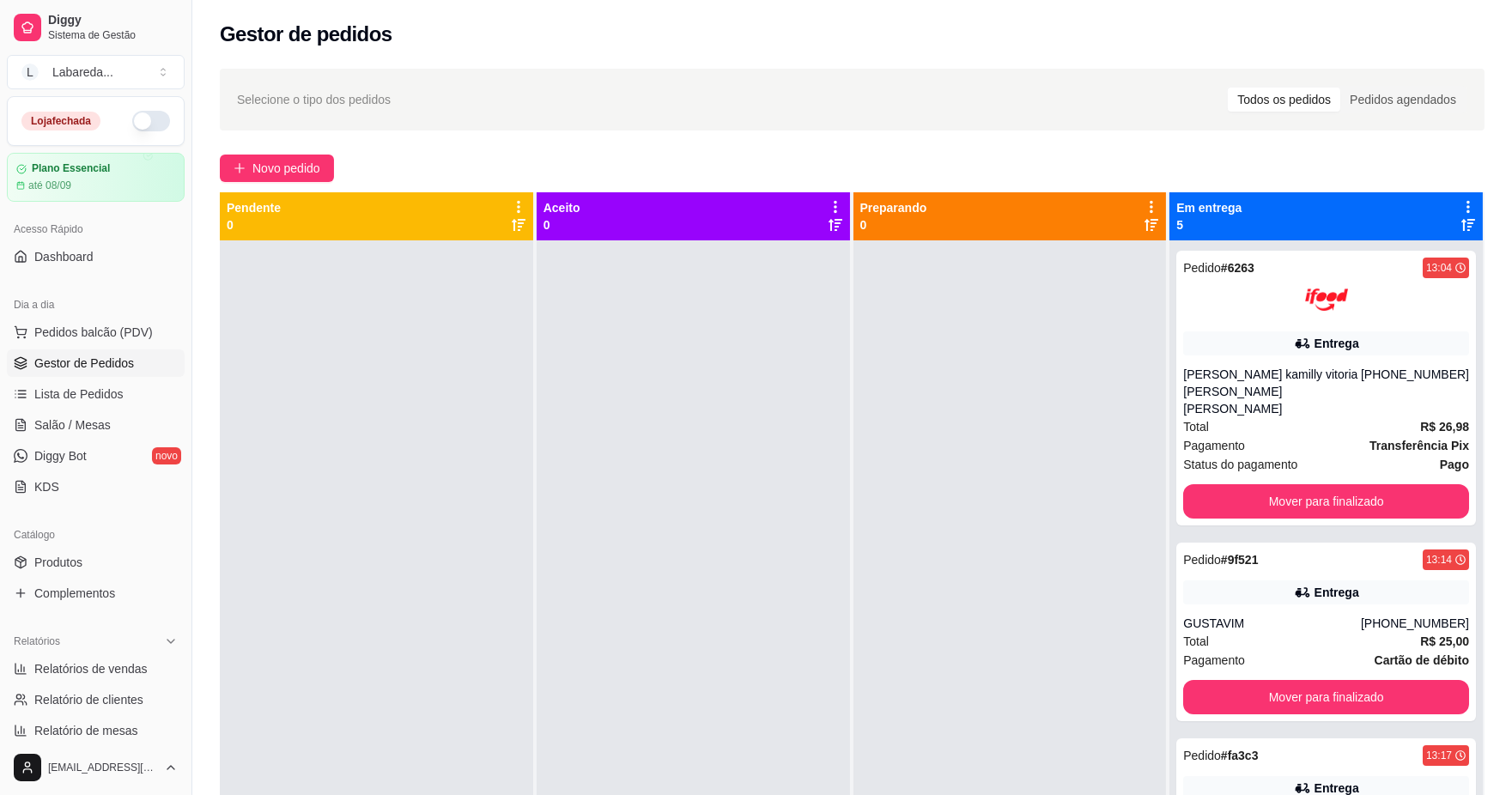
click at [1219, 436] on span "Pagamento" at bounding box center [1213, 445] width 62 height 19
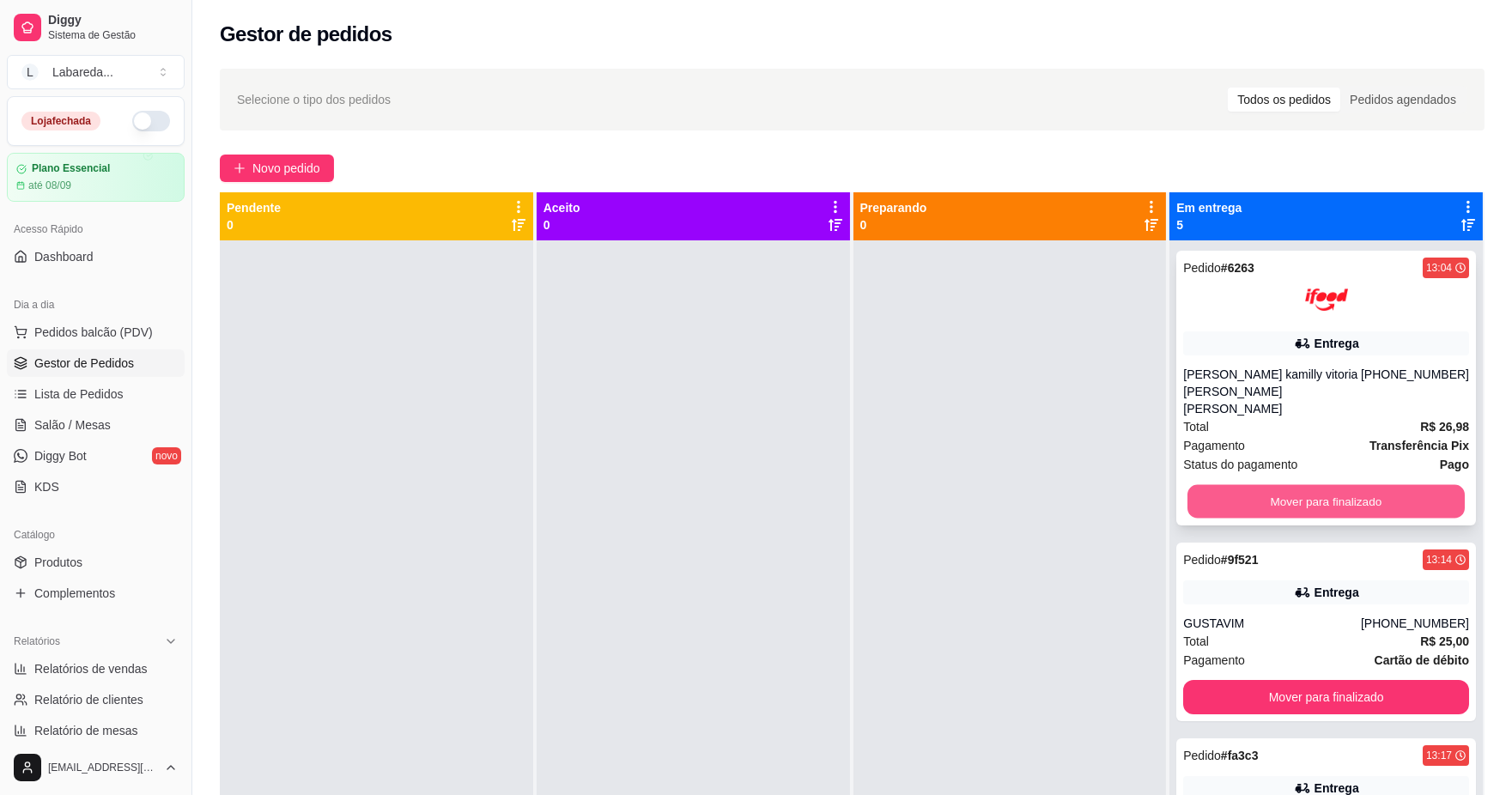
click at [1299, 485] on button "Mover para finalizado" at bounding box center [1326, 502] width 278 height 34
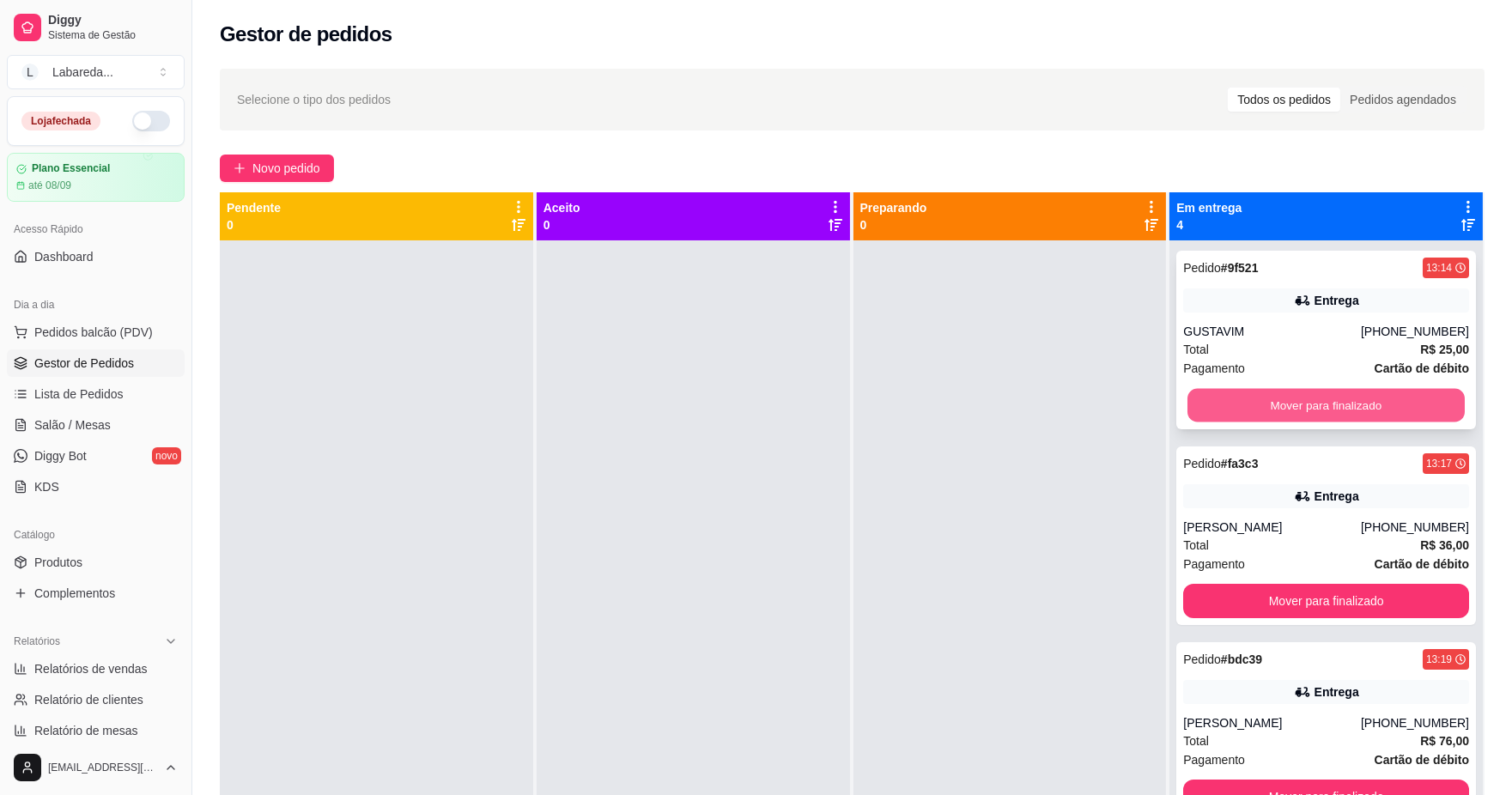
click at [1276, 412] on button "Mover para finalizado" at bounding box center [1326, 405] width 278 height 34
click at [1275, 410] on button "Mover para finalizado" at bounding box center [1325, 404] width 286 height 34
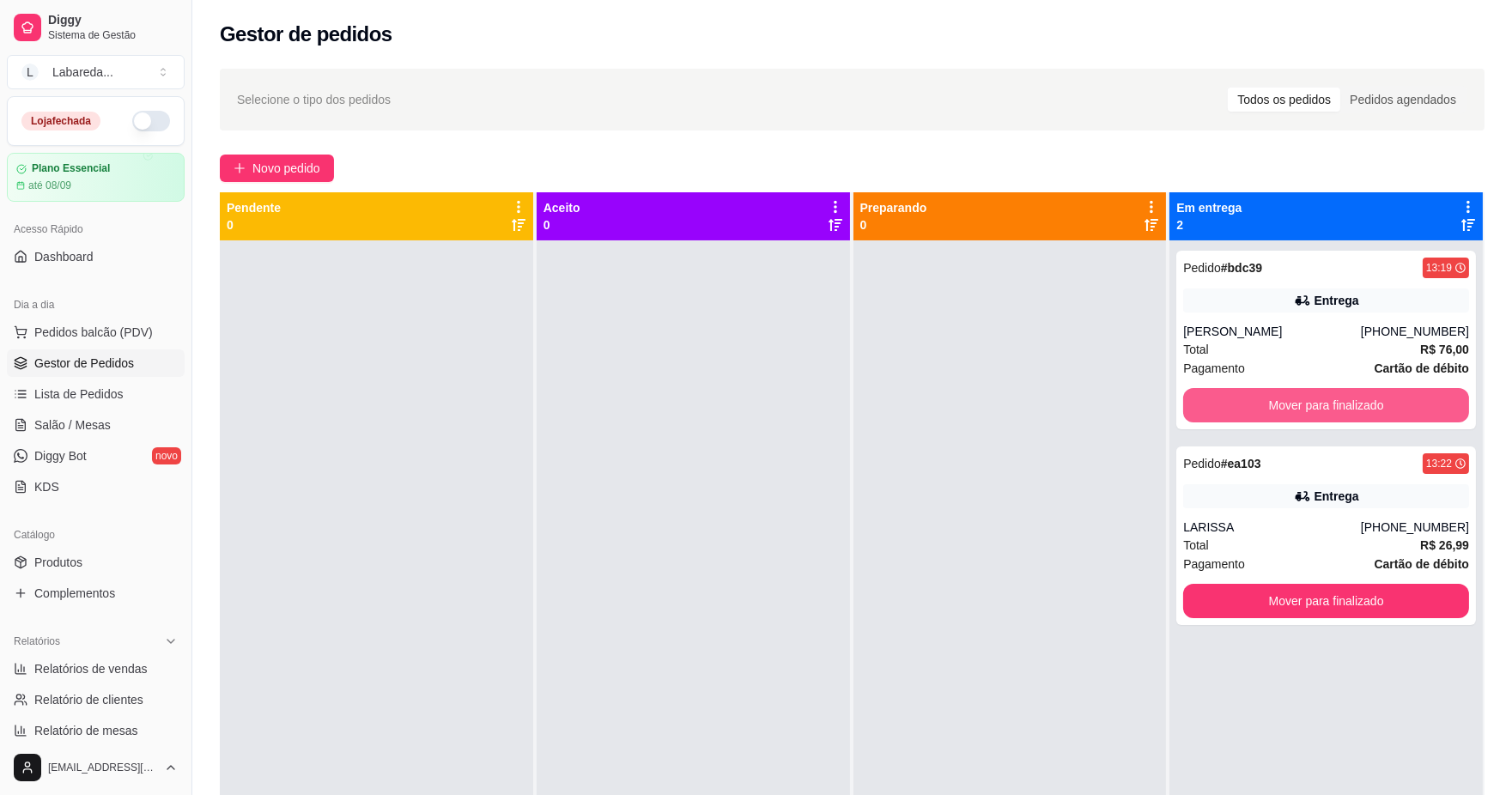
click at [1275, 410] on div "Pedido # bdc39 13:19 Entrega [PERSON_NAME] [PHONE_NUMBER] Total R$ 76,00 Pagame…" at bounding box center [1326, 638] width 314 height 795
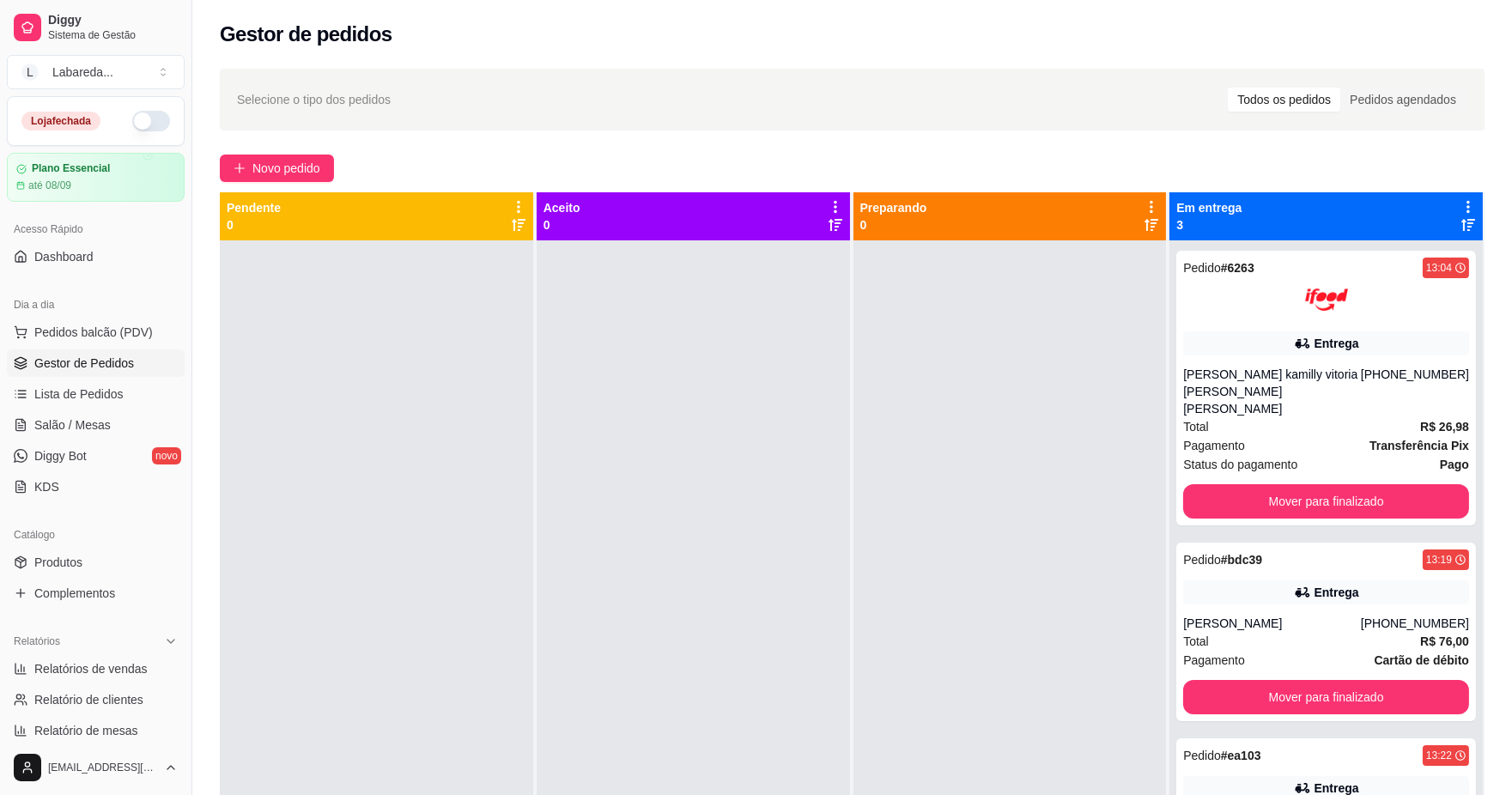
drag, startPoint x: 1005, startPoint y: 480, endPoint x: 1022, endPoint y: 480, distance: 17.0
click at [1022, 480] on div at bounding box center [1010, 638] width 314 height 795
click at [1323, 484] on button "Mover para finalizado" at bounding box center [1325, 501] width 286 height 34
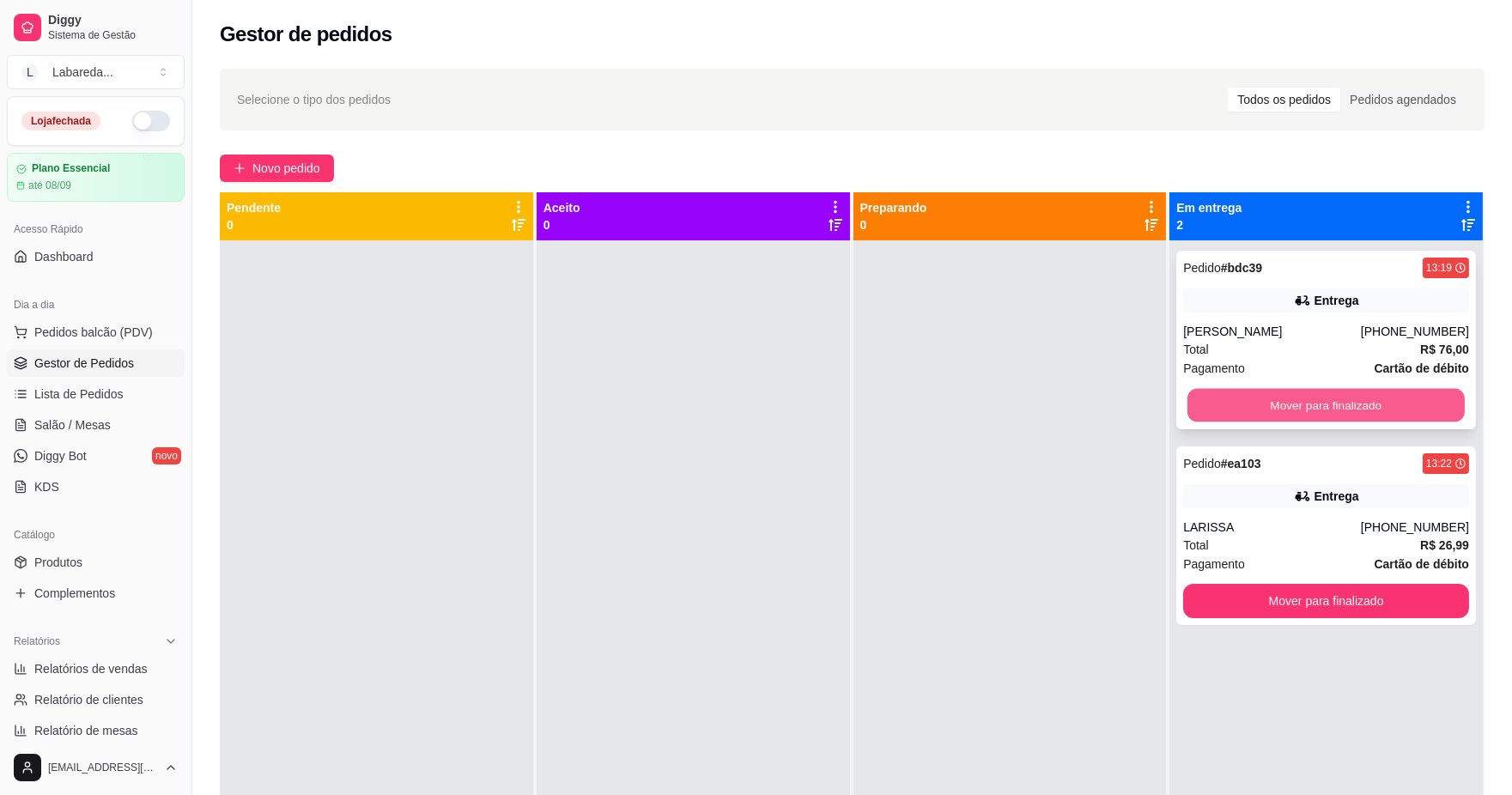
click at [1322, 412] on button "Mover para finalizado" at bounding box center [1326, 405] width 278 height 34
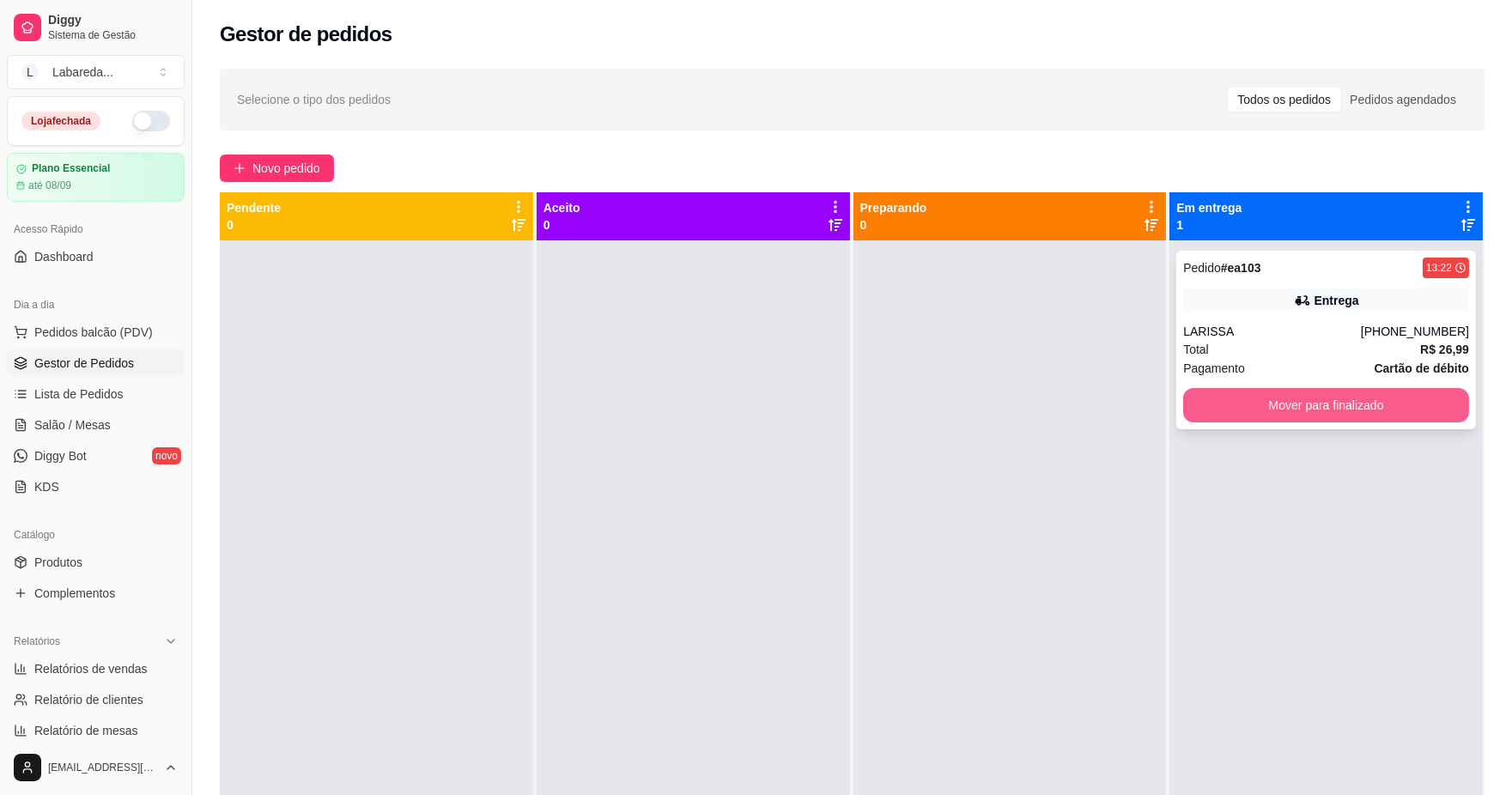
click at [1327, 404] on button "Mover para finalizado" at bounding box center [1325, 404] width 286 height 34
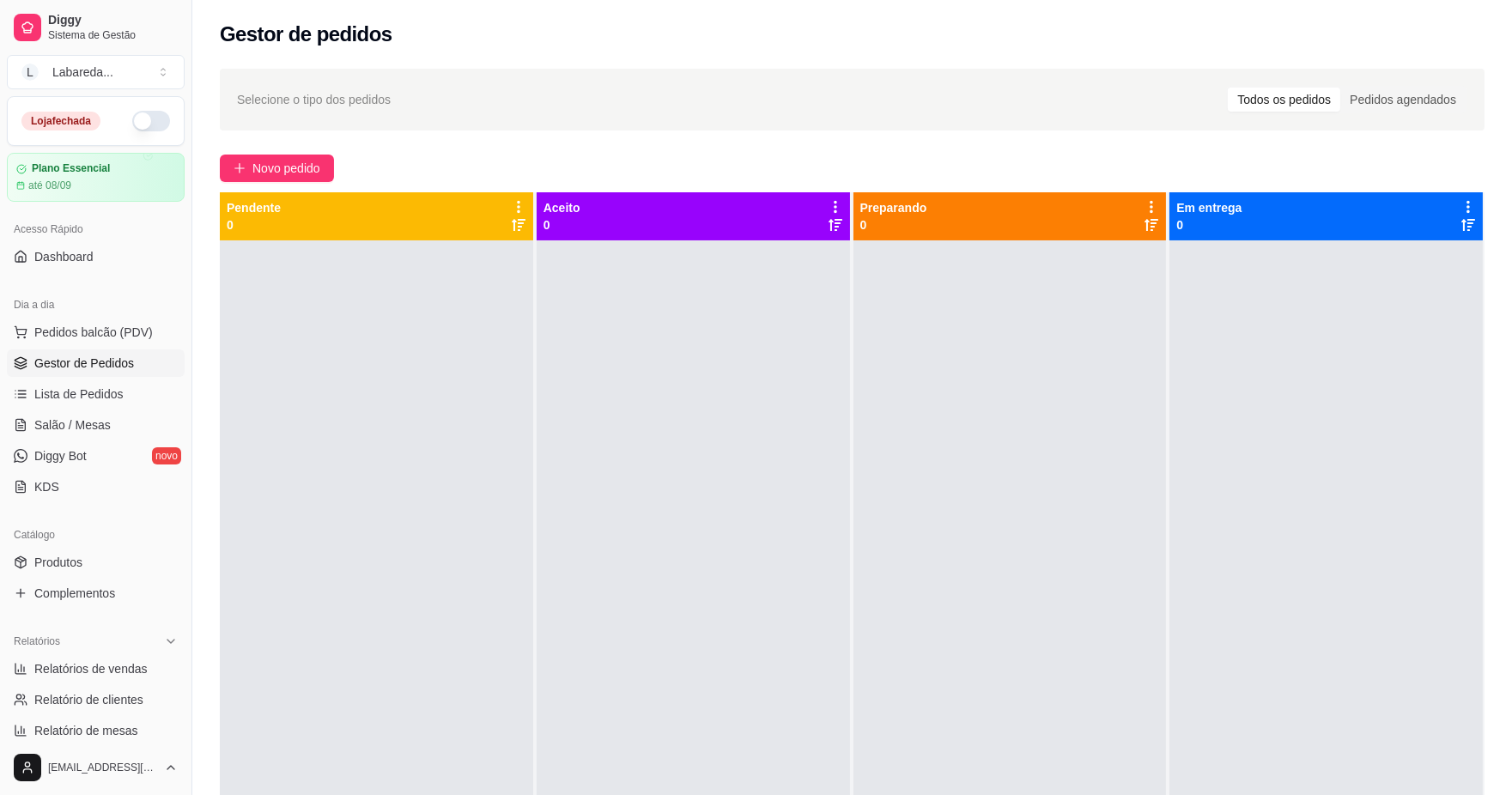
click at [104, 378] on ul "Pedidos balcão (PDV) Gestor de Pedidos Lista de Pedidos Salão / Mesas Diggy Bot…" at bounding box center [96, 409] width 178 height 182
click at [118, 397] on span "Lista de Pedidos" at bounding box center [78, 394] width 89 height 17
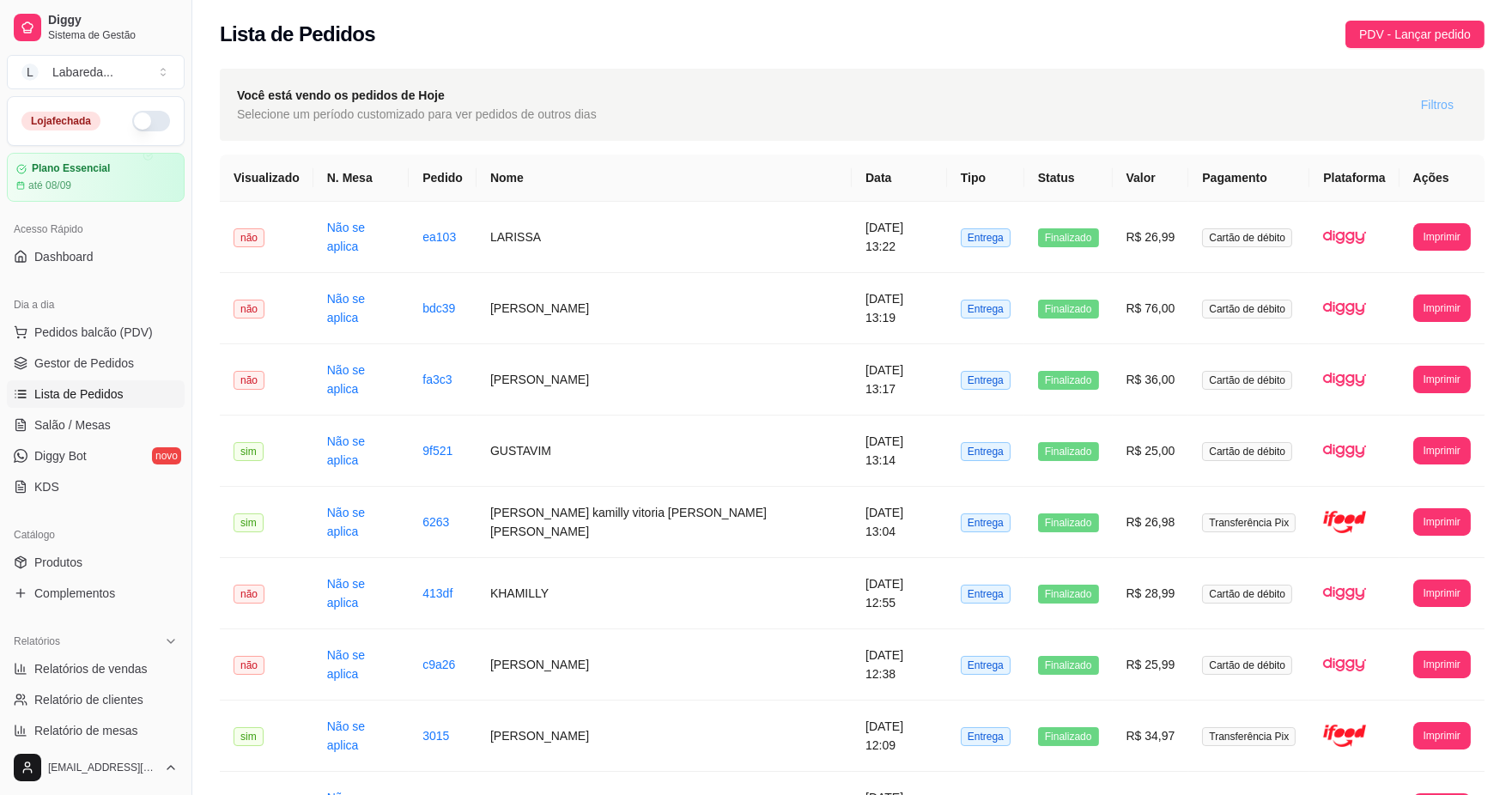
click at [1447, 107] on span "Filtros" at bounding box center [1436, 104] width 33 height 19
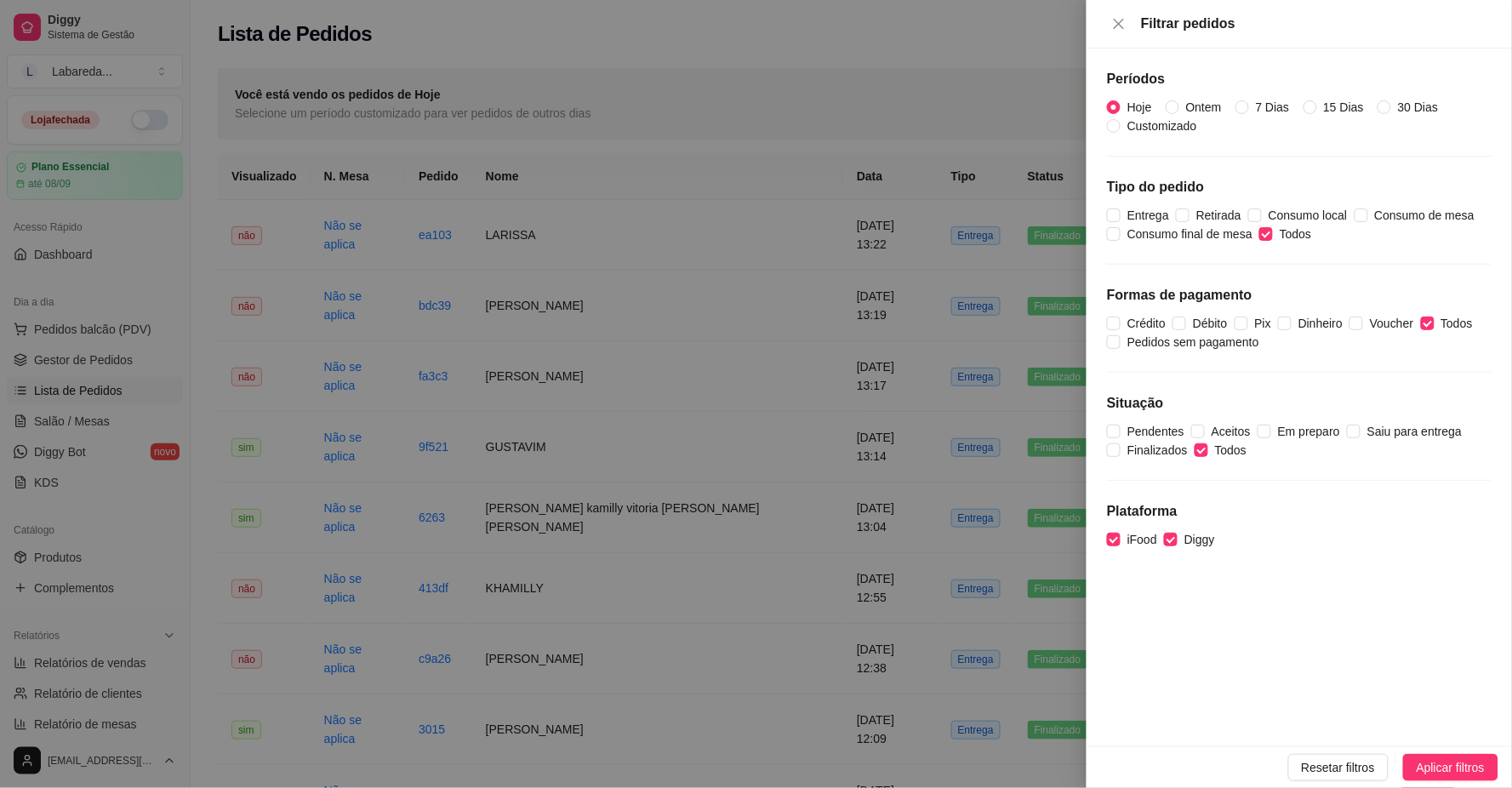
click at [958, 146] on div at bounding box center [756, 394] width 1512 height 788
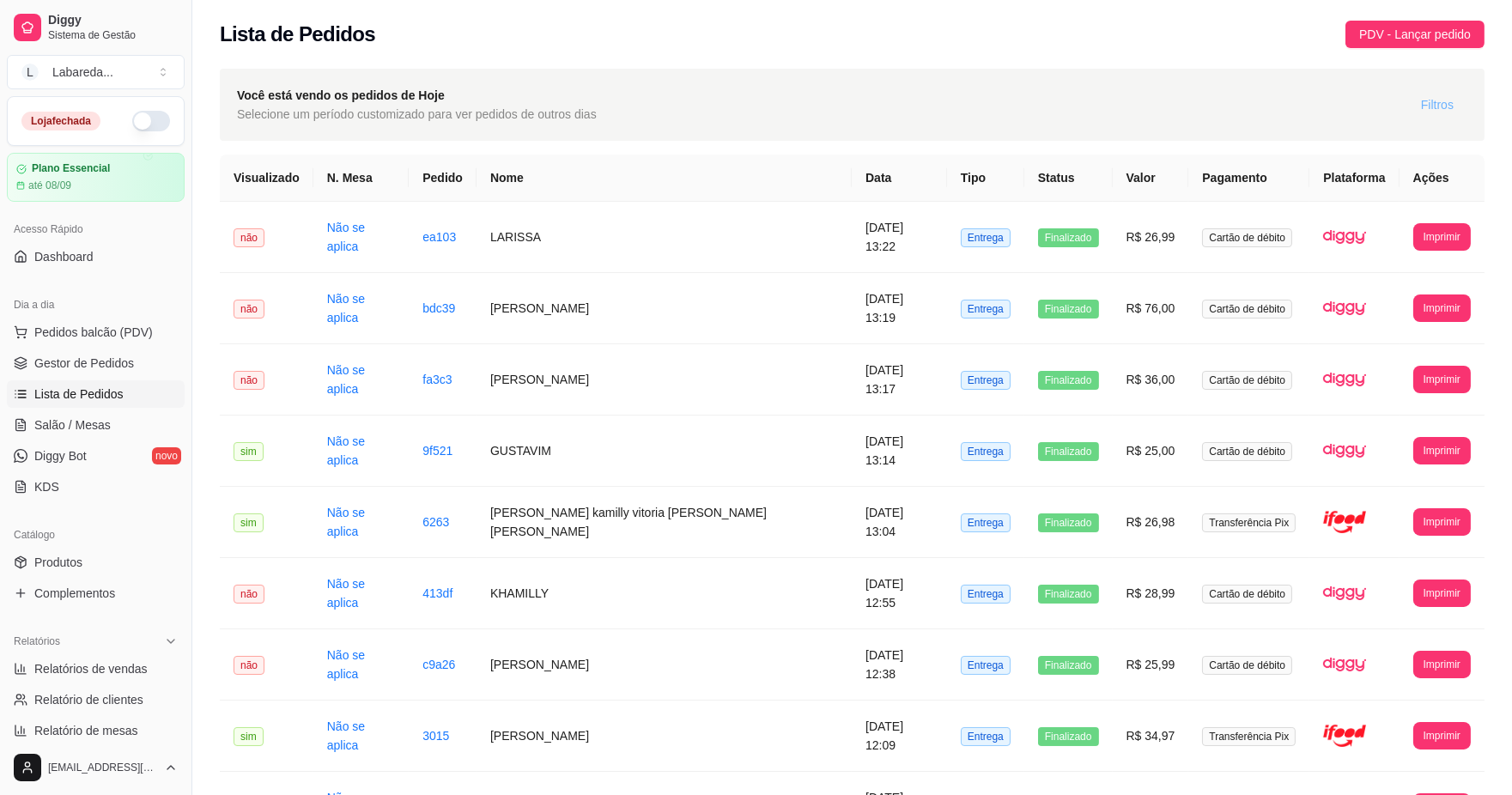
click at [1446, 99] on span "Filtros" at bounding box center [1436, 104] width 33 height 19
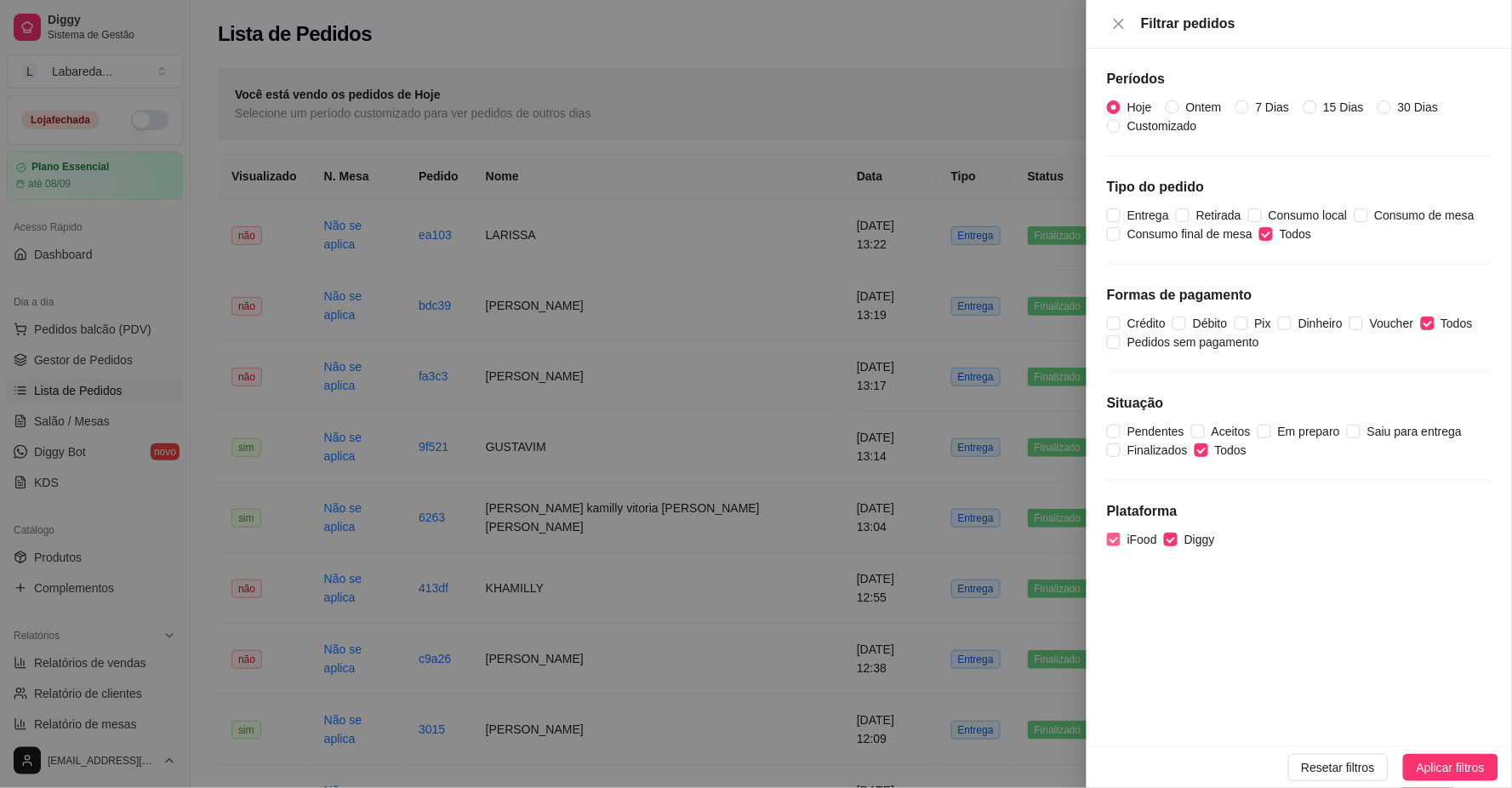
click at [1136, 547] on span "iFood" at bounding box center [1143, 539] width 44 height 19
click at [1121, 546] on input "iFood" at bounding box center [1114, 540] width 14 height 14
checkbox input "false"
click at [1419, 770] on span "Aplicar filtros" at bounding box center [1451, 767] width 68 height 19
